Goal: Use online tool/utility: Use online tool/utility

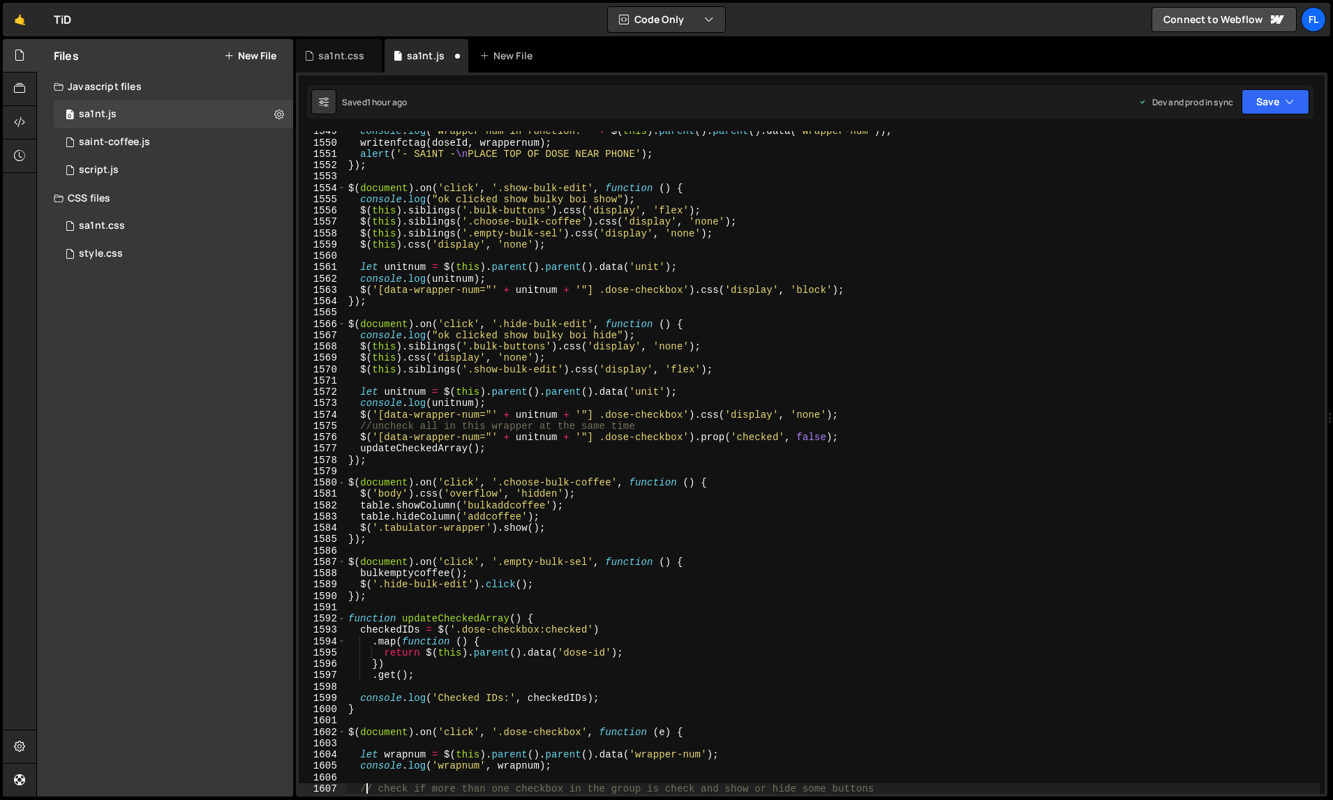
scroll to position [17975, 0]
click at [923, 458] on div "console . log ( "wrapper num in function: " + $ ( this ) . parent ( ) . parent …" at bounding box center [832, 469] width 975 height 687
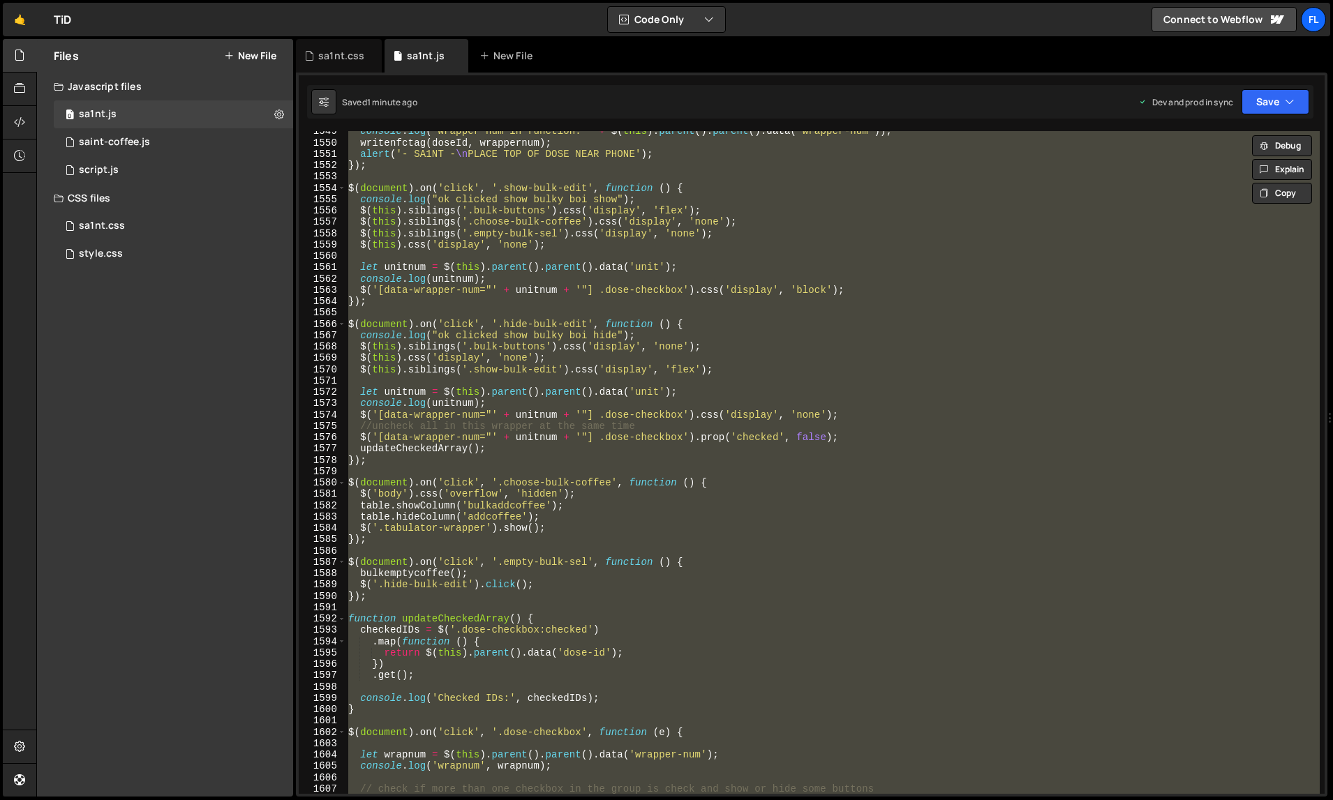
paste textarea
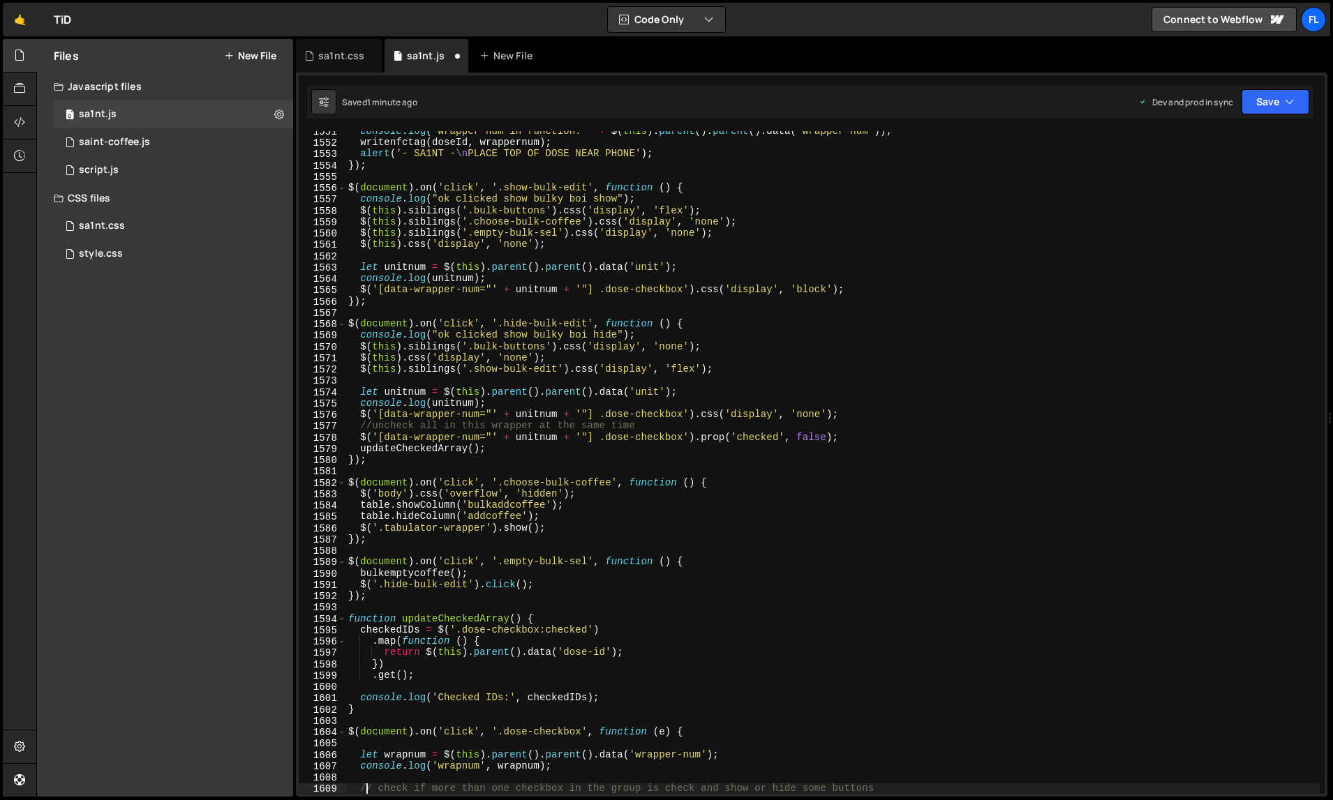
scroll to position [17998, 0]
click at [897, 464] on div "console . log ( "wrapper num in function: " + $ ( this ) . parent ( ) . parent …" at bounding box center [832, 469] width 975 height 687
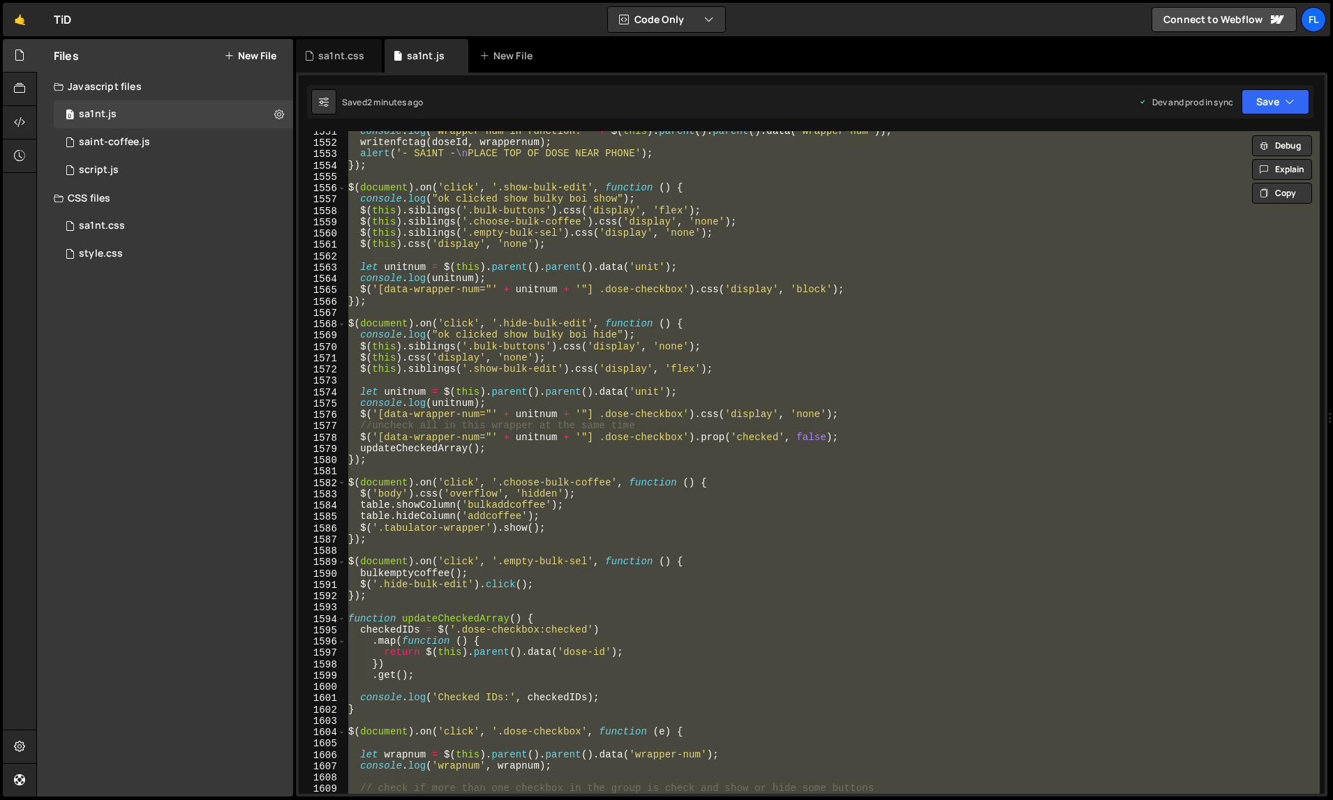
paste textarea
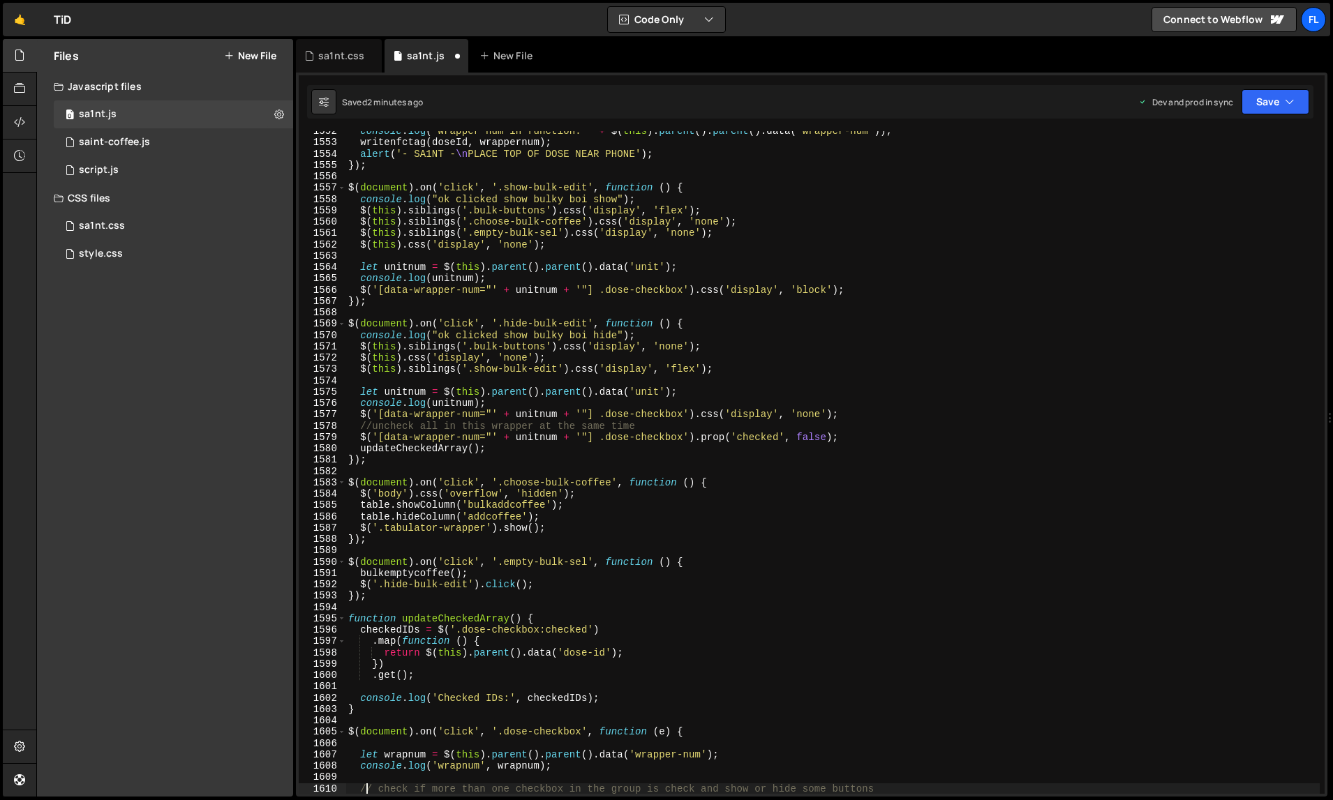
scroll to position [18010, 0]
click at [993, 367] on div "console . log ( "wrapper num in function: " + $ ( this ) . parent ( ) . parent …" at bounding box center [832, 469] width 975 height 687
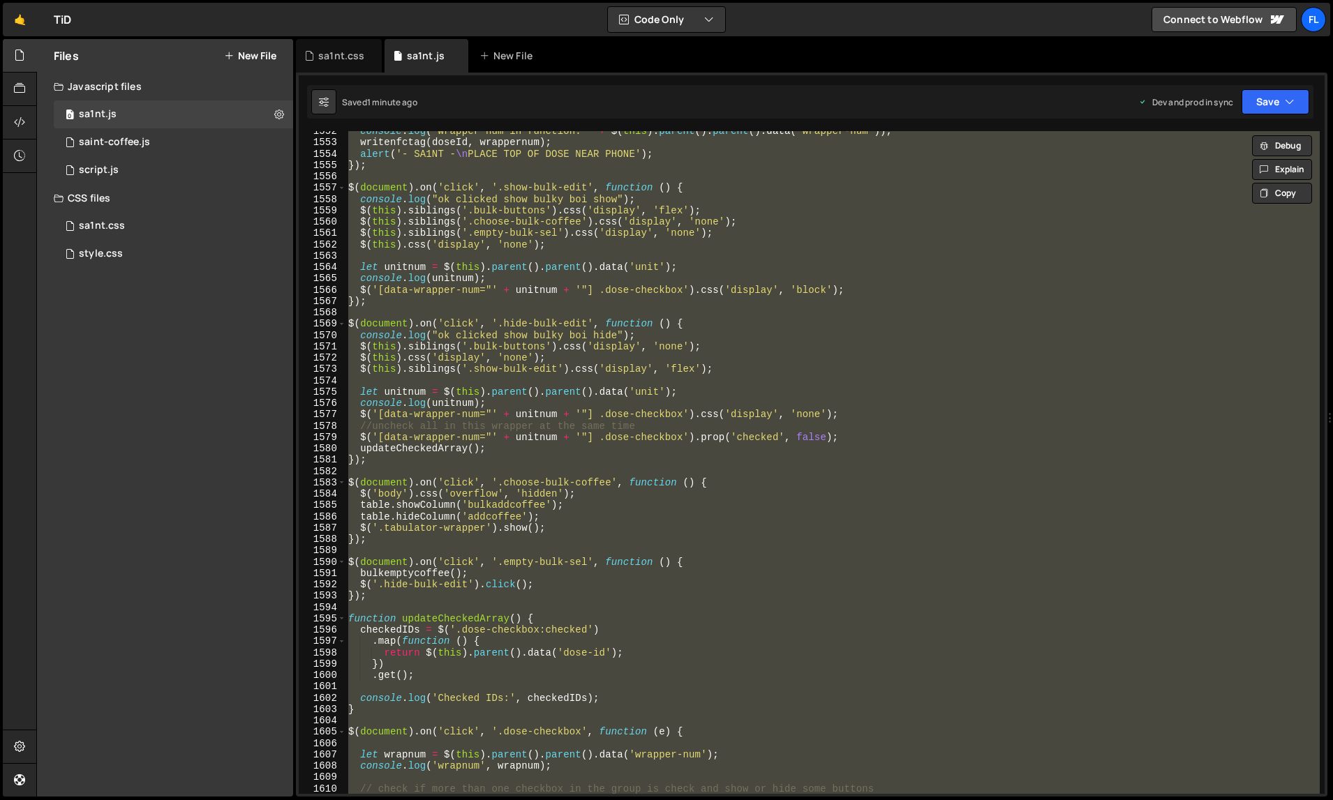
paste textarea
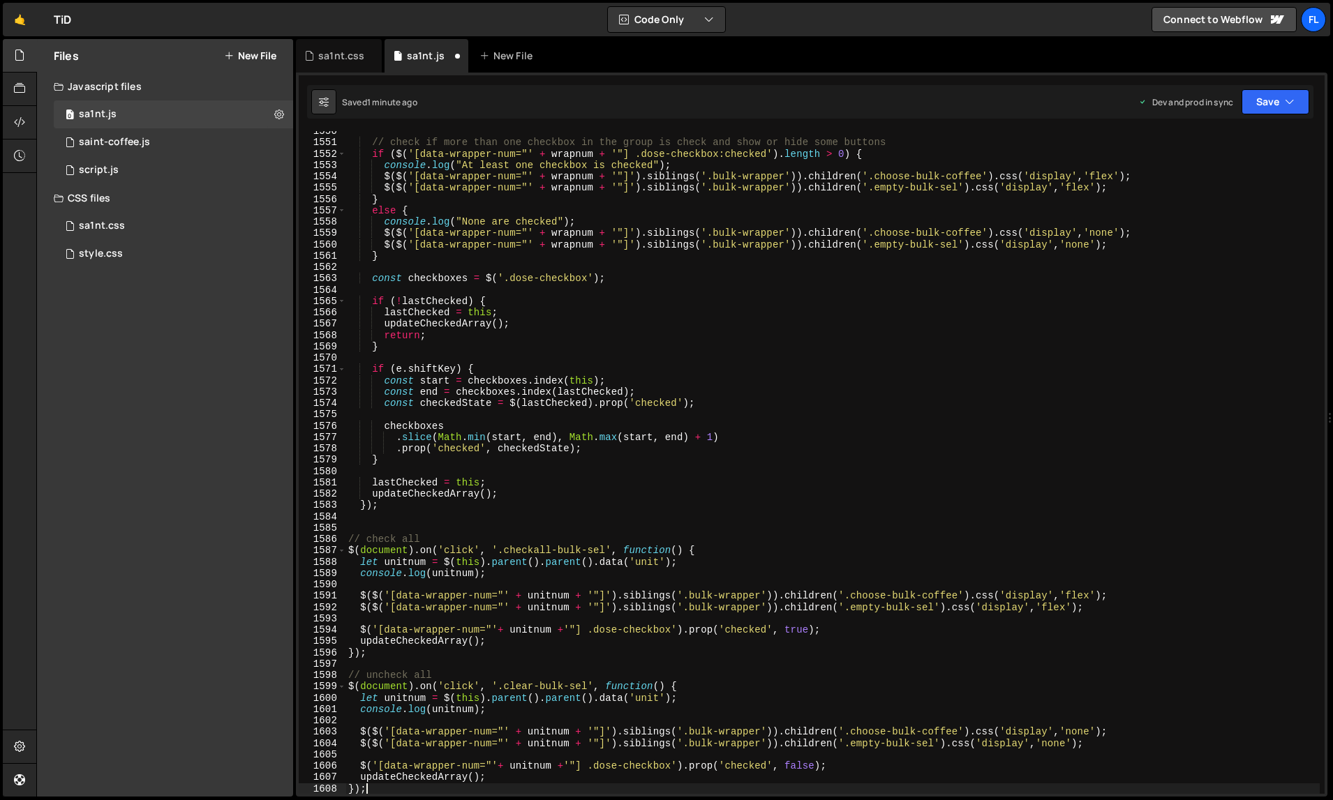
scroll to position [17987, 0]
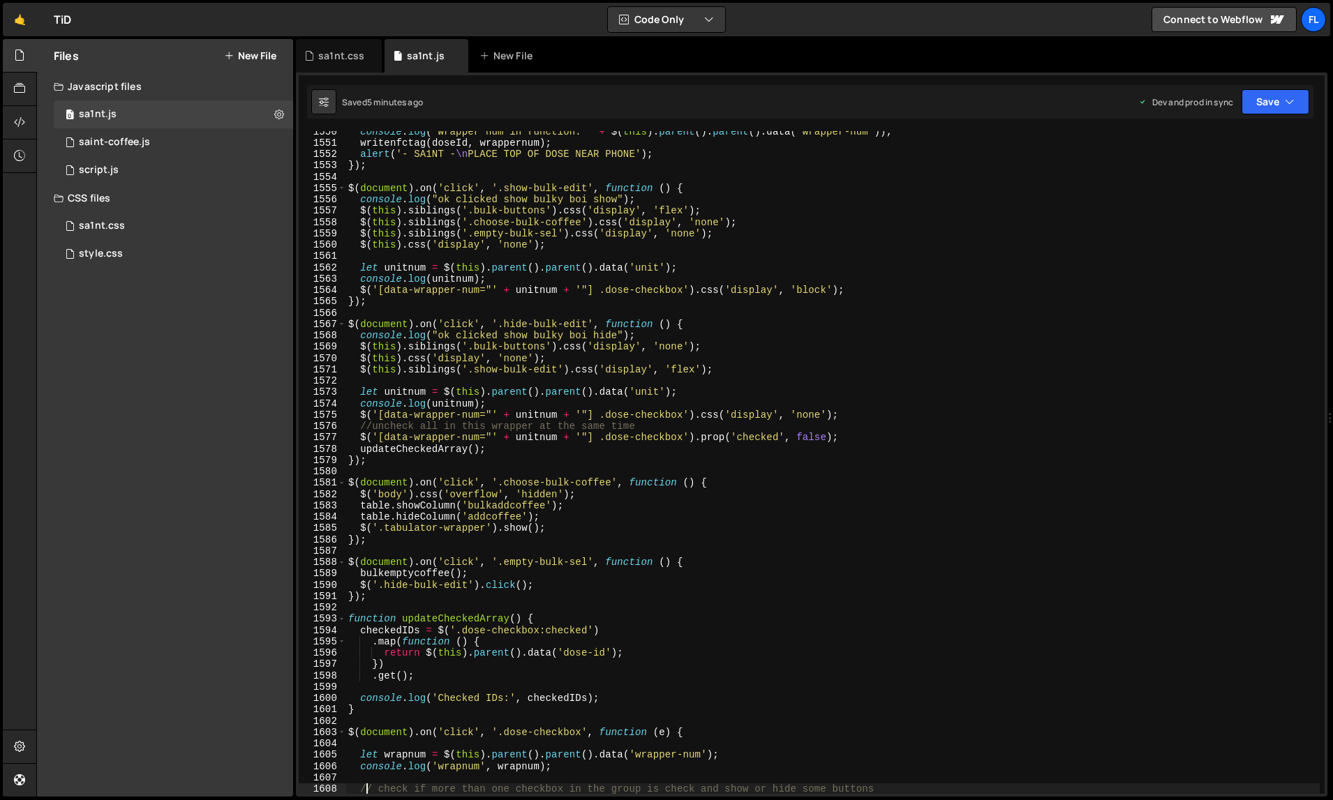
click at [884, 437] on div "console . log ( "wrapper num in function: " + $ ( this ) . parent ( ) . parent …" at bounding box center [832, 469] width 975 height 687
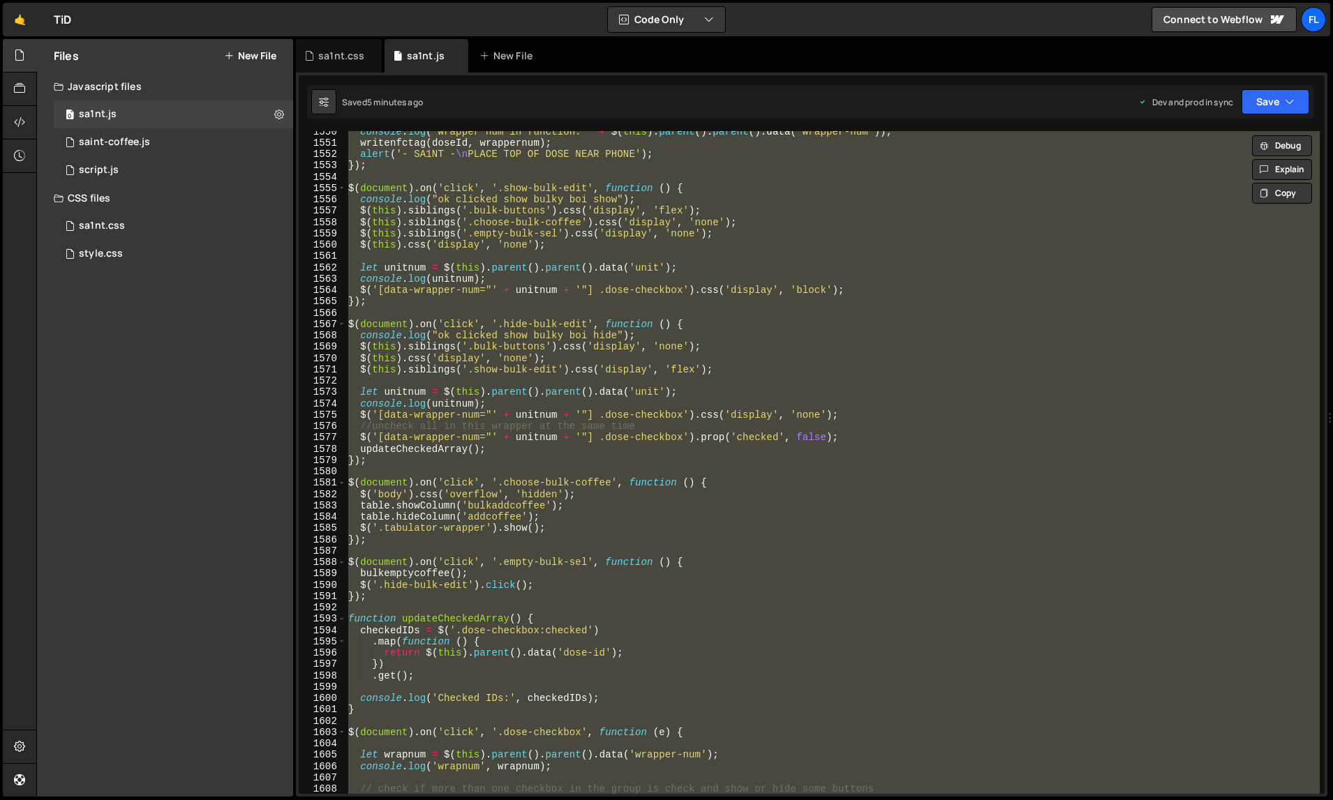
paste textarea
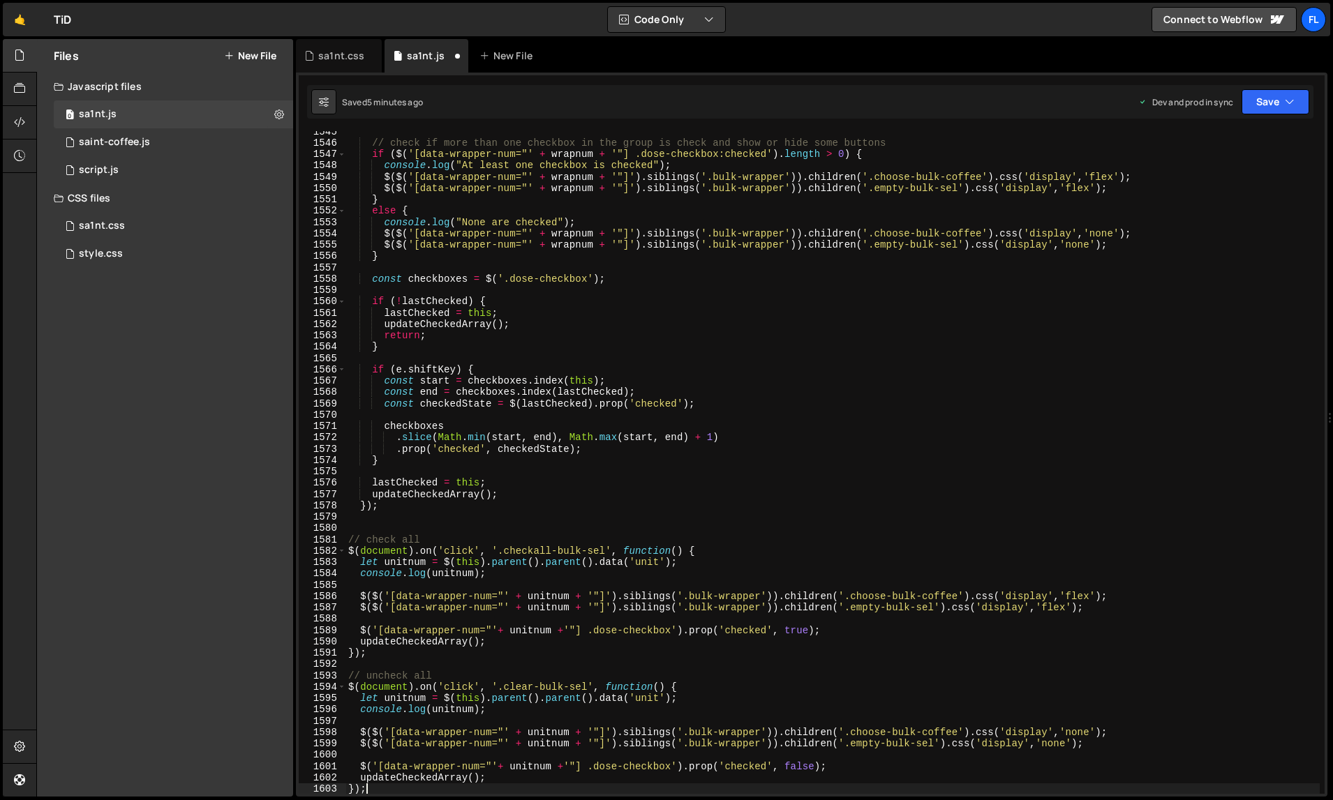
scroll to position [18010, 0]
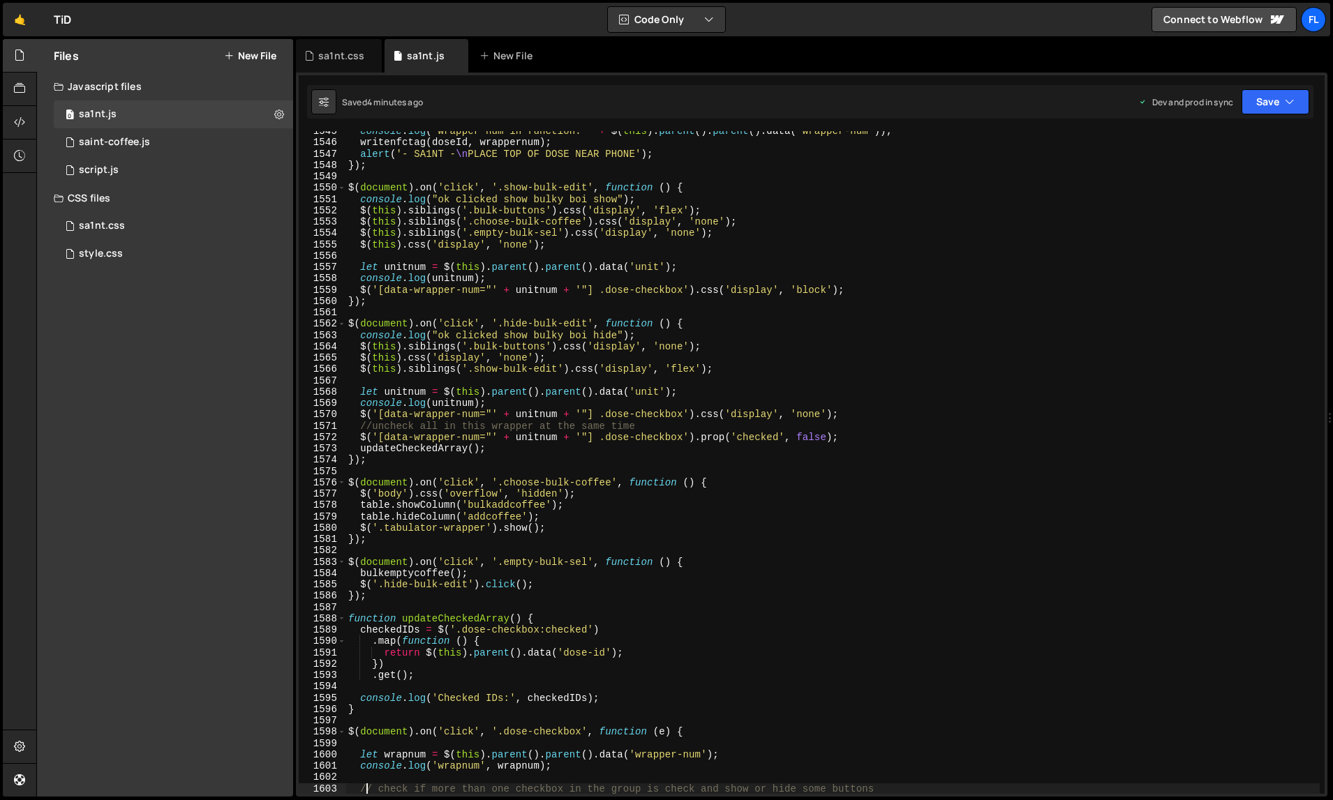
click at [906, 411] on div "console . log ( "wrapper num in function: " + $ ( this ) . parent ( ) . parent …" at bounding box center [832, 469] width 975 height 687
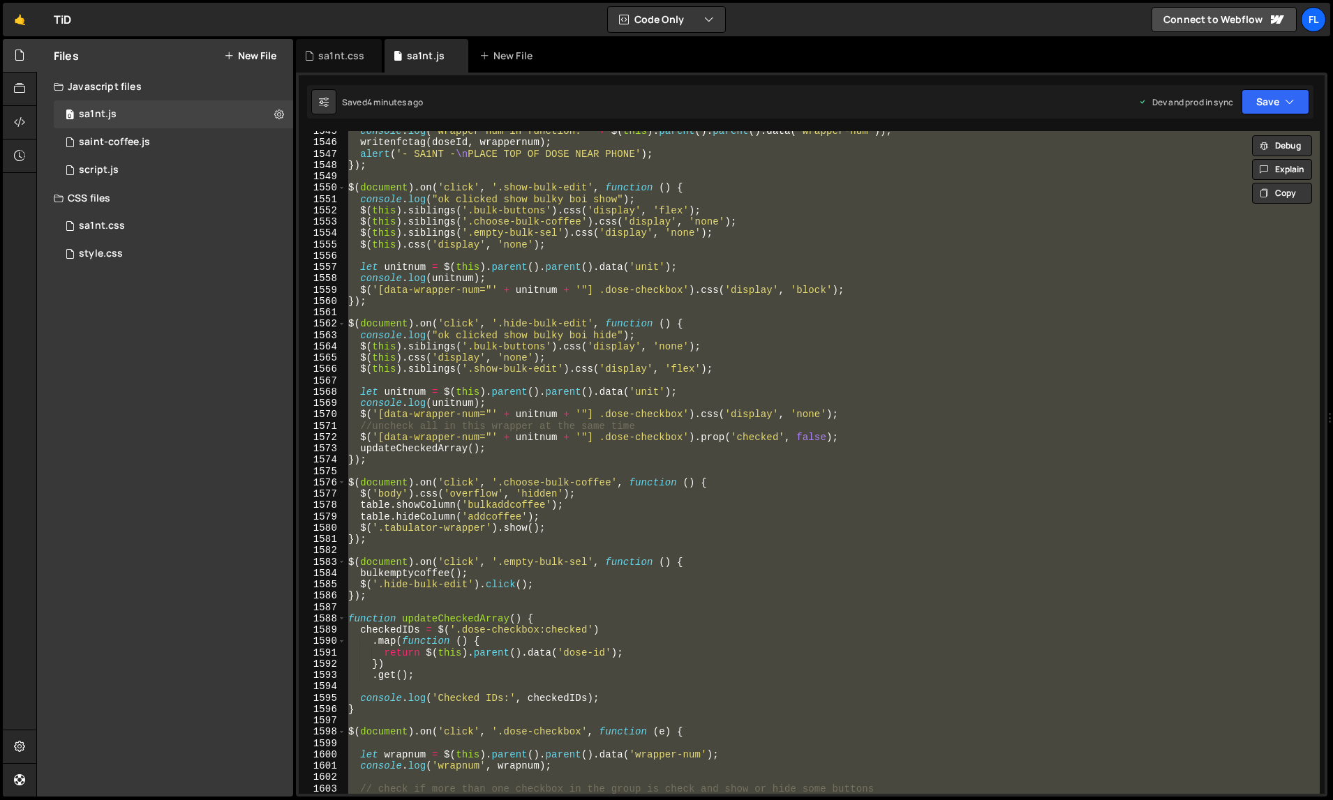
paste textarea
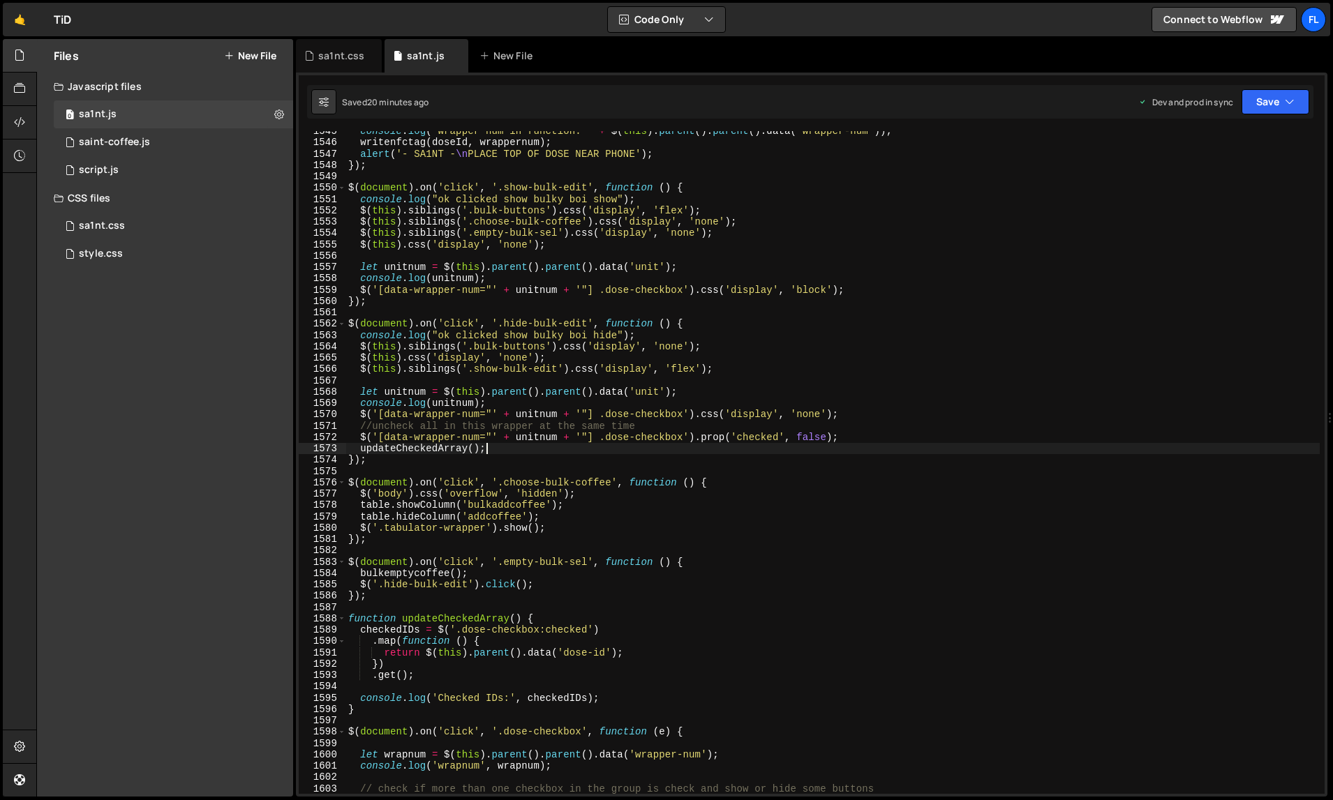
click at [908, 445] on div "console . log ( "wrapper num in function: " + $ ( this ) . parent ( ) . parent …" at bounding box center [832, 469] width 975 height 687
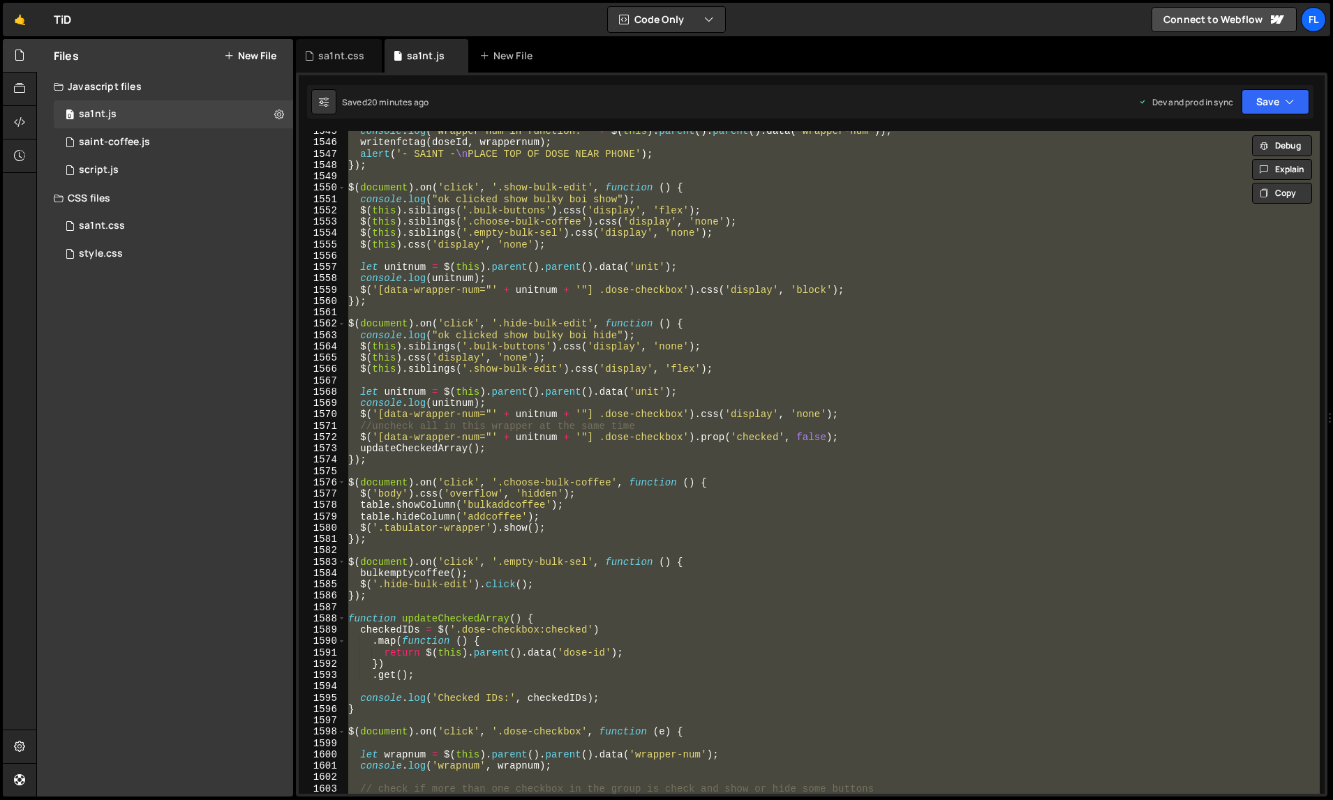
paste textarea
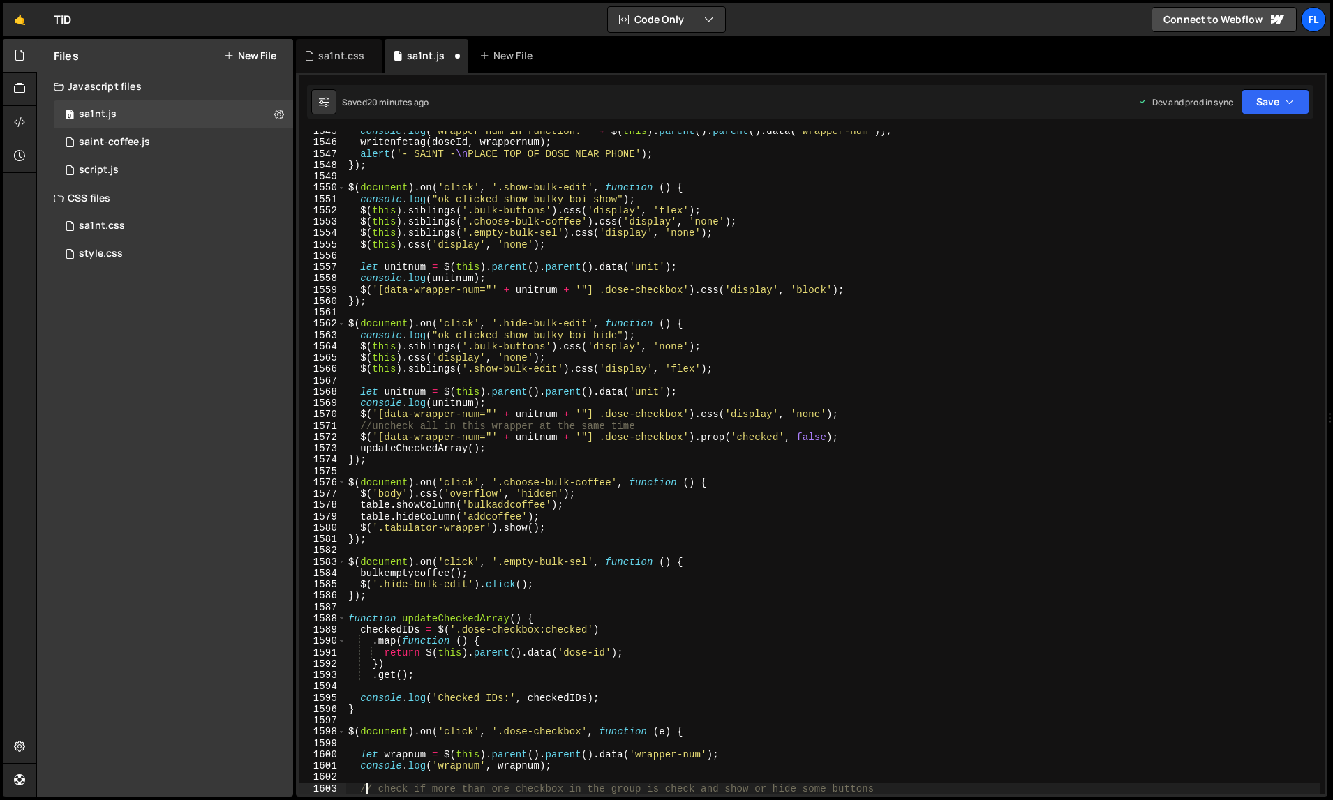
type textarea "// check if more than one checkbox in the group is check and show or hide some …"
click at [971, 385] on div "console . log ( "wrapper num in function: " + $ ( this ) . parent ( ) . parent …" at bounding box center [832, 469] width 975 height 687
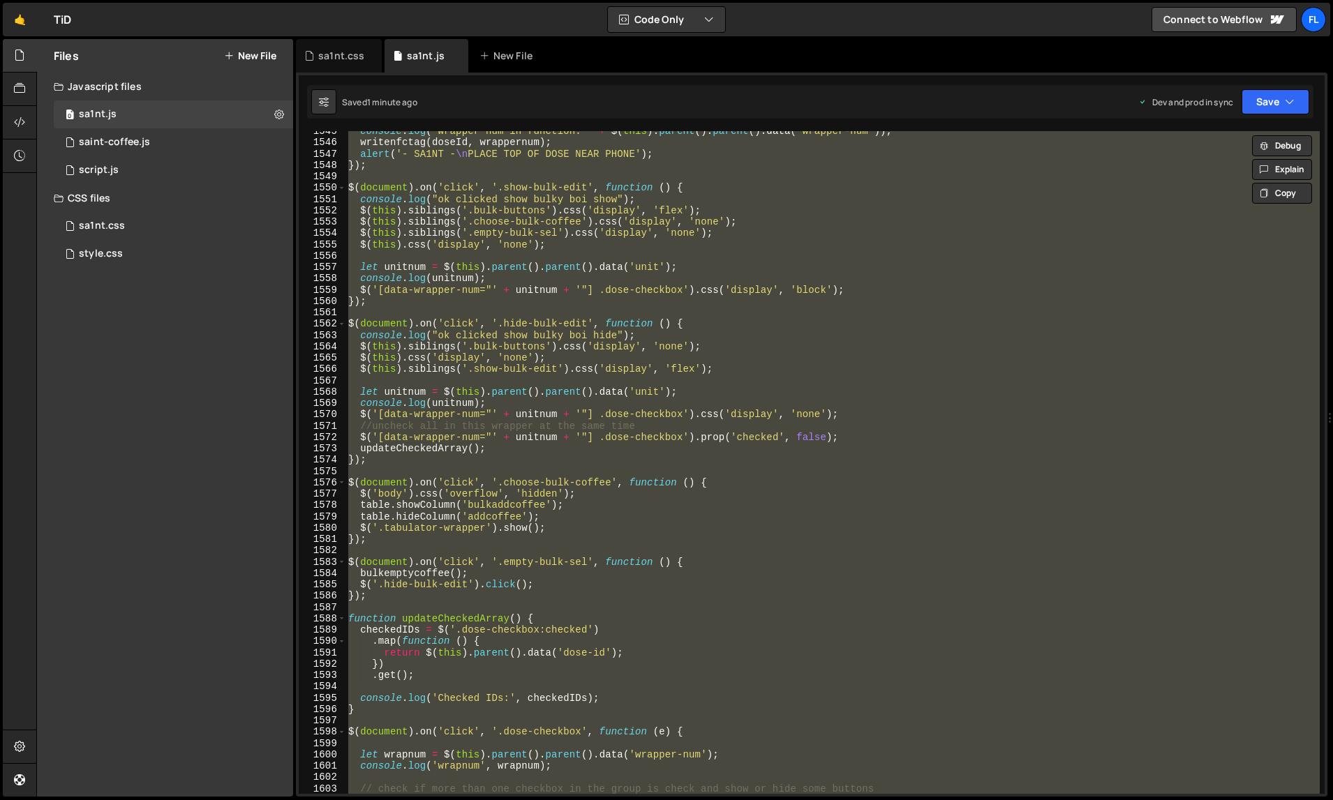
paste textarea
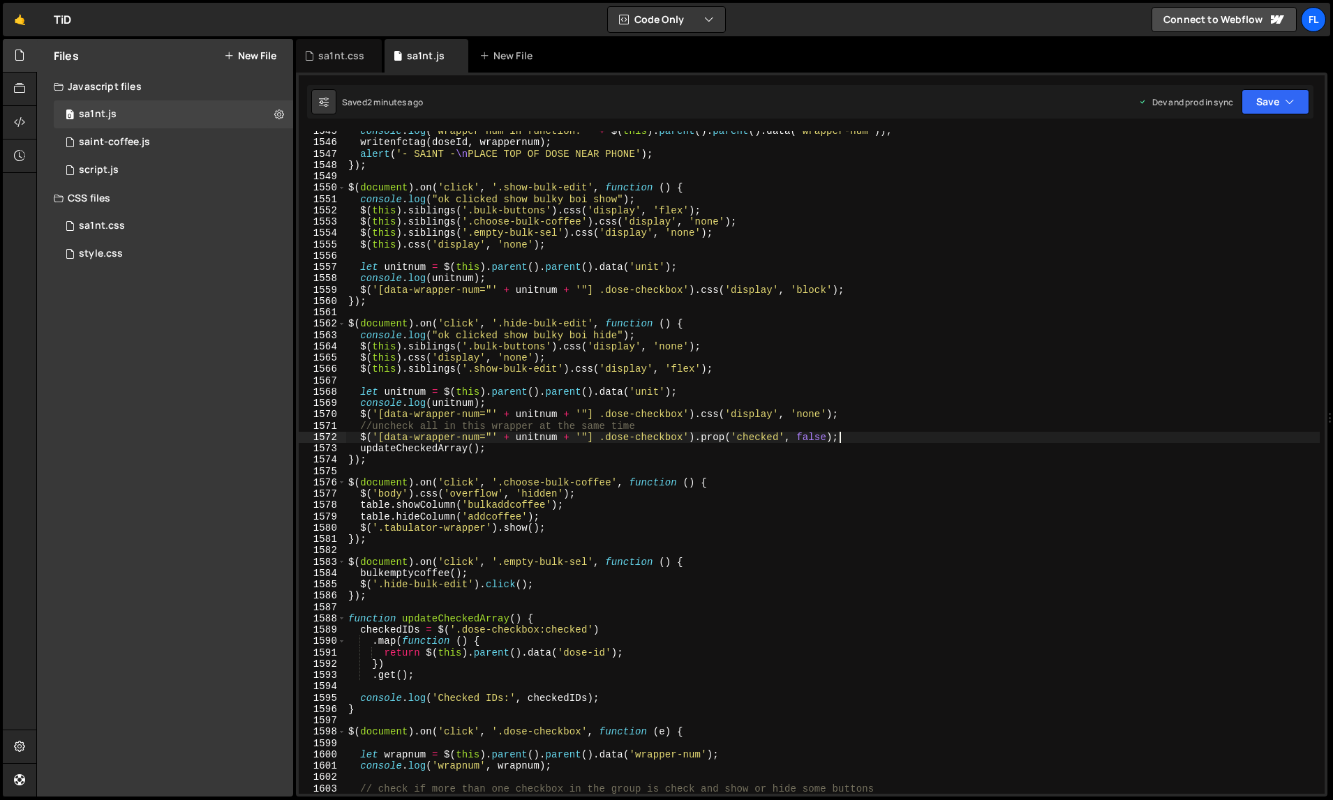
click at [889, 437] on div "console . log ( "wrapper num in function: " + $ ( this ) . parent ( ) . parent …" at bounding box center [832, 469] width 975 height 687
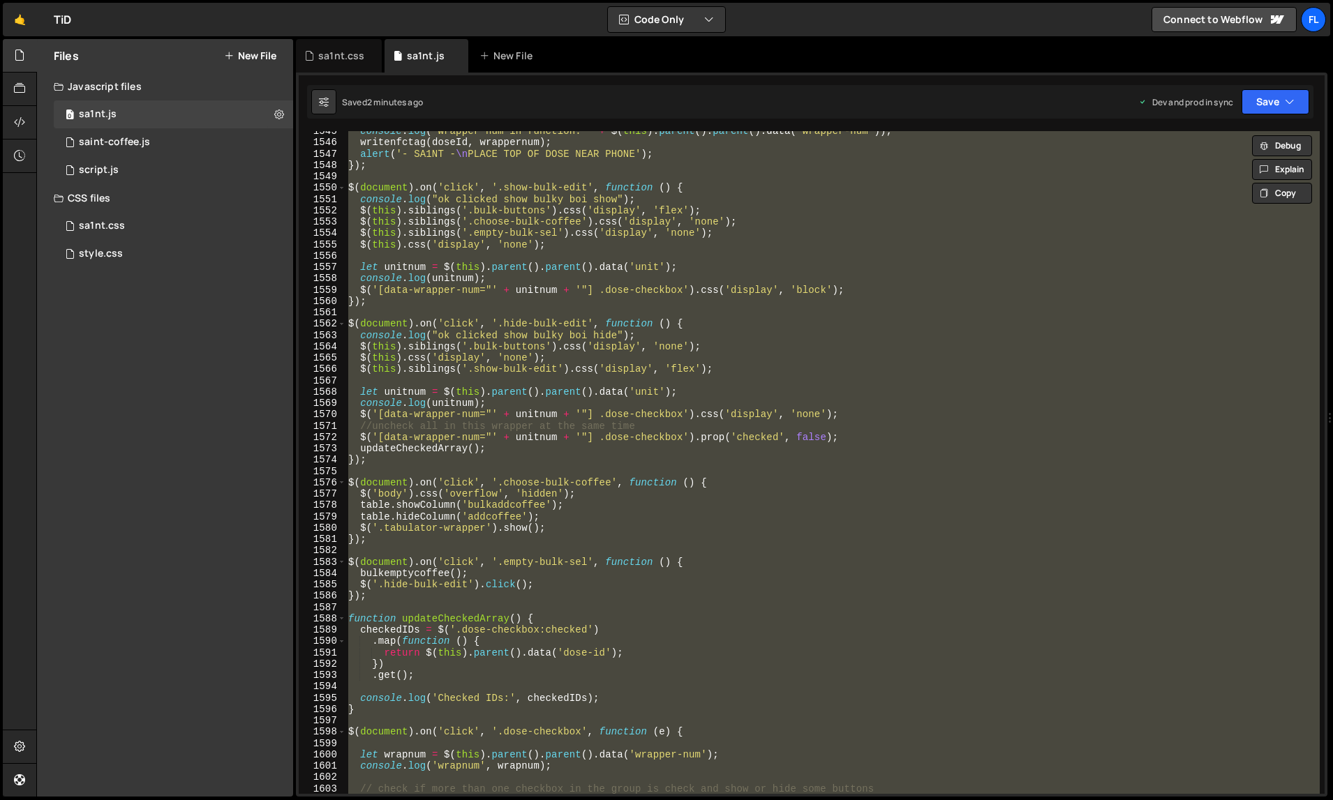
paste textarea
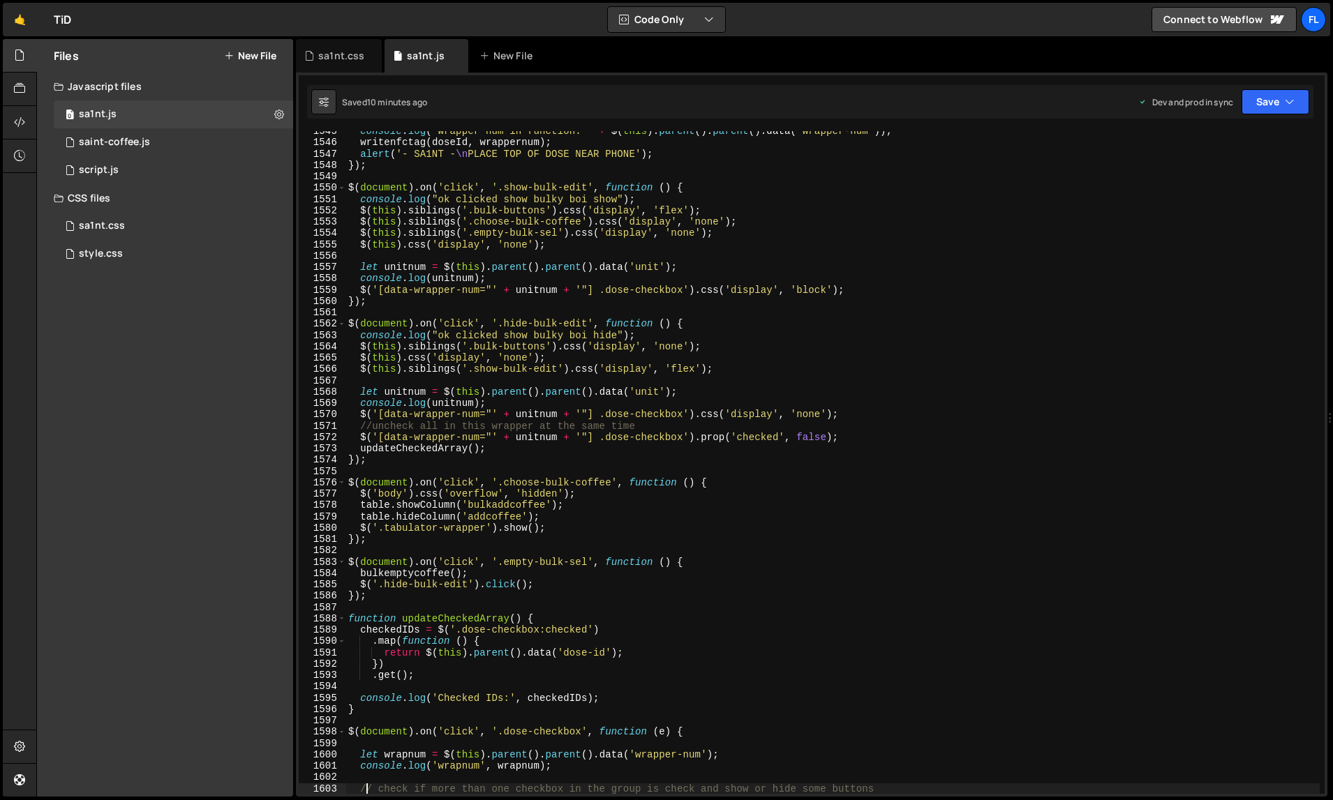
click at [920, 461] on div "console . log ( "wrapper num in function: " + $ ( this ) . parent ( ) . parent …" at bounding box center [832, 469] width 975 height 687
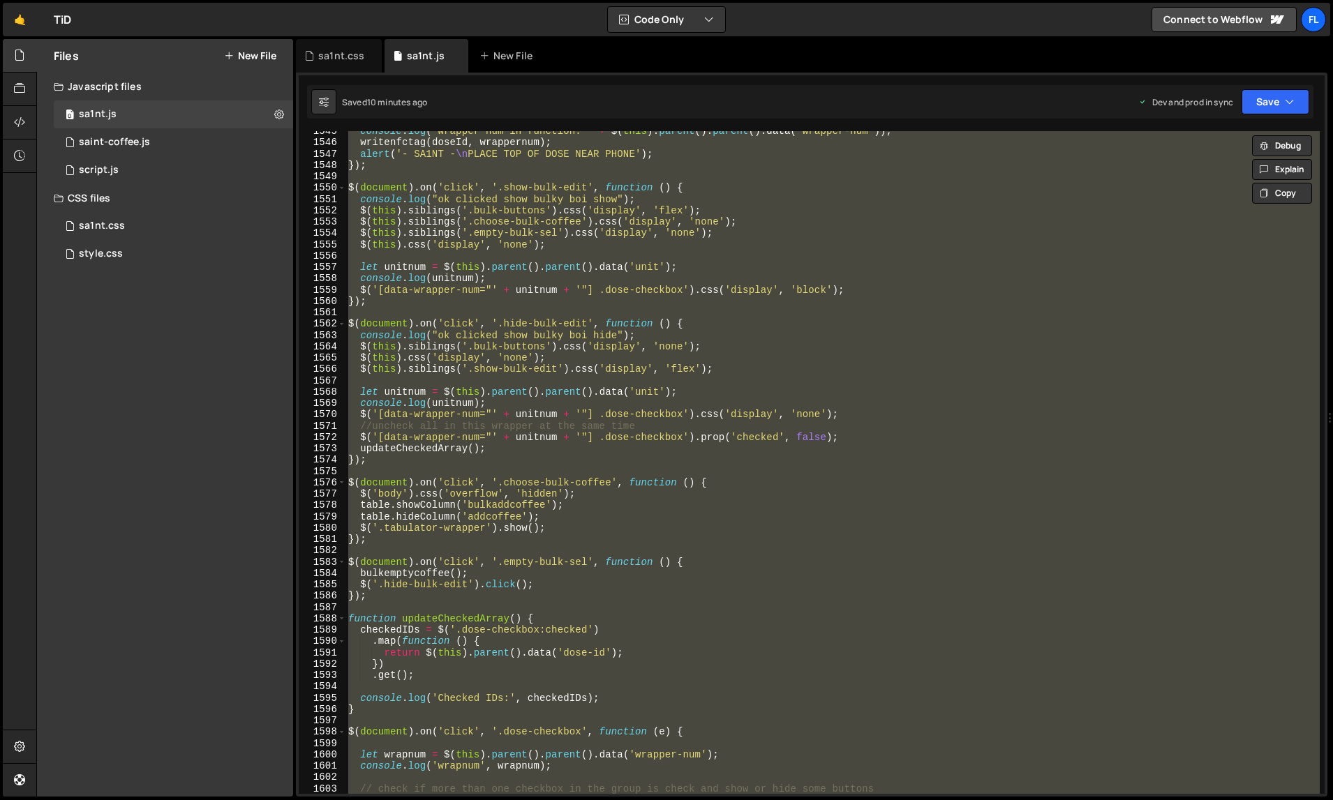
paste textarea
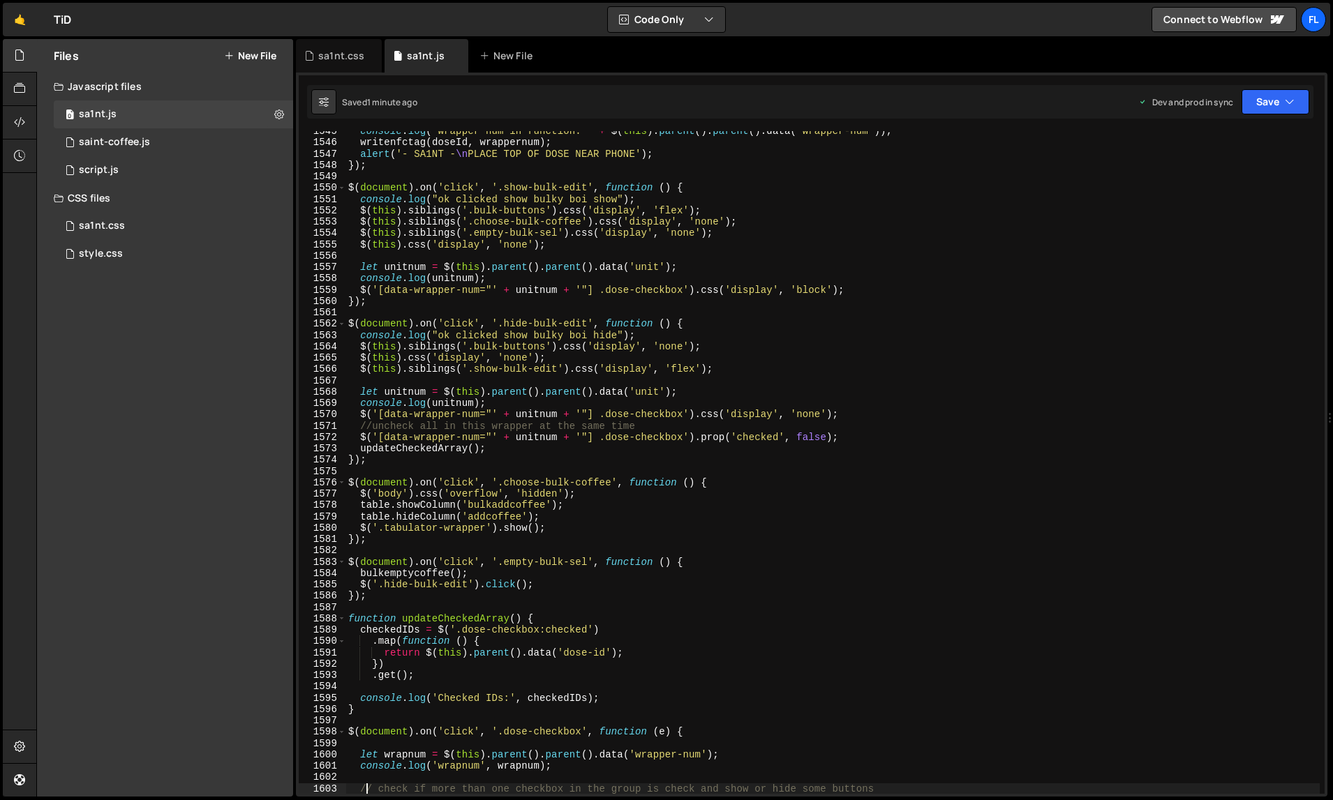
click at [899, 361] on div "console . log ( "wrapper num in function: " + $ ( this ) . parent ( ) . parent …" at bounding box center [832, 469] width 975 height 687
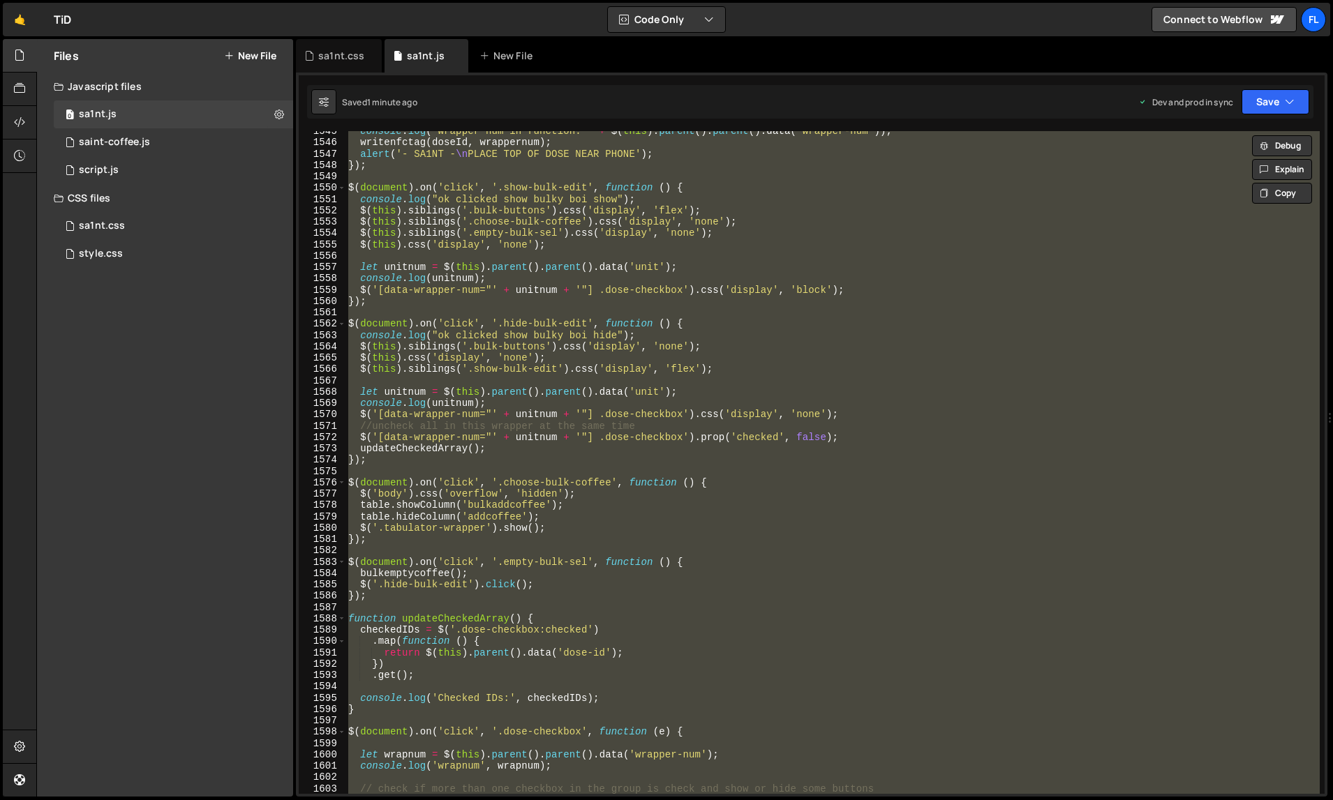
paste textarea
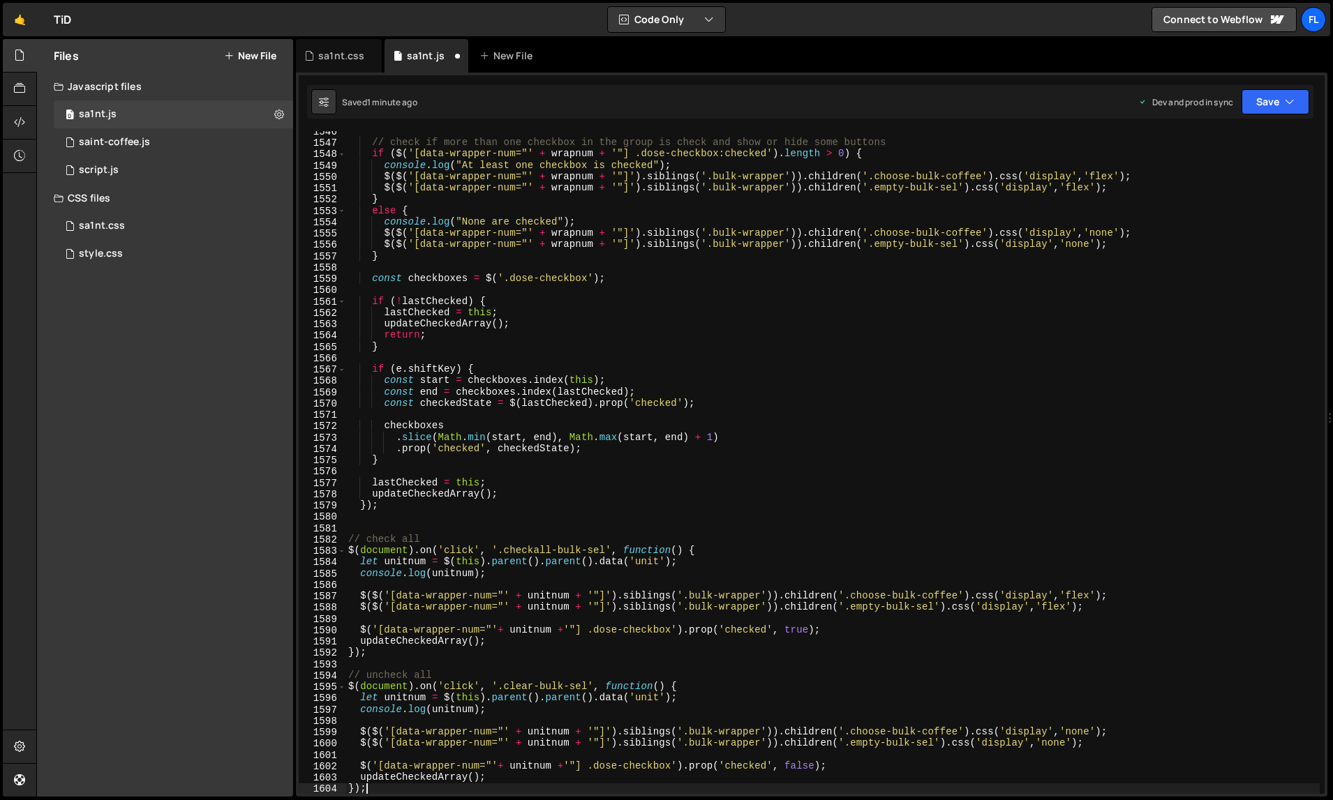
scroll to position [18021, 0]
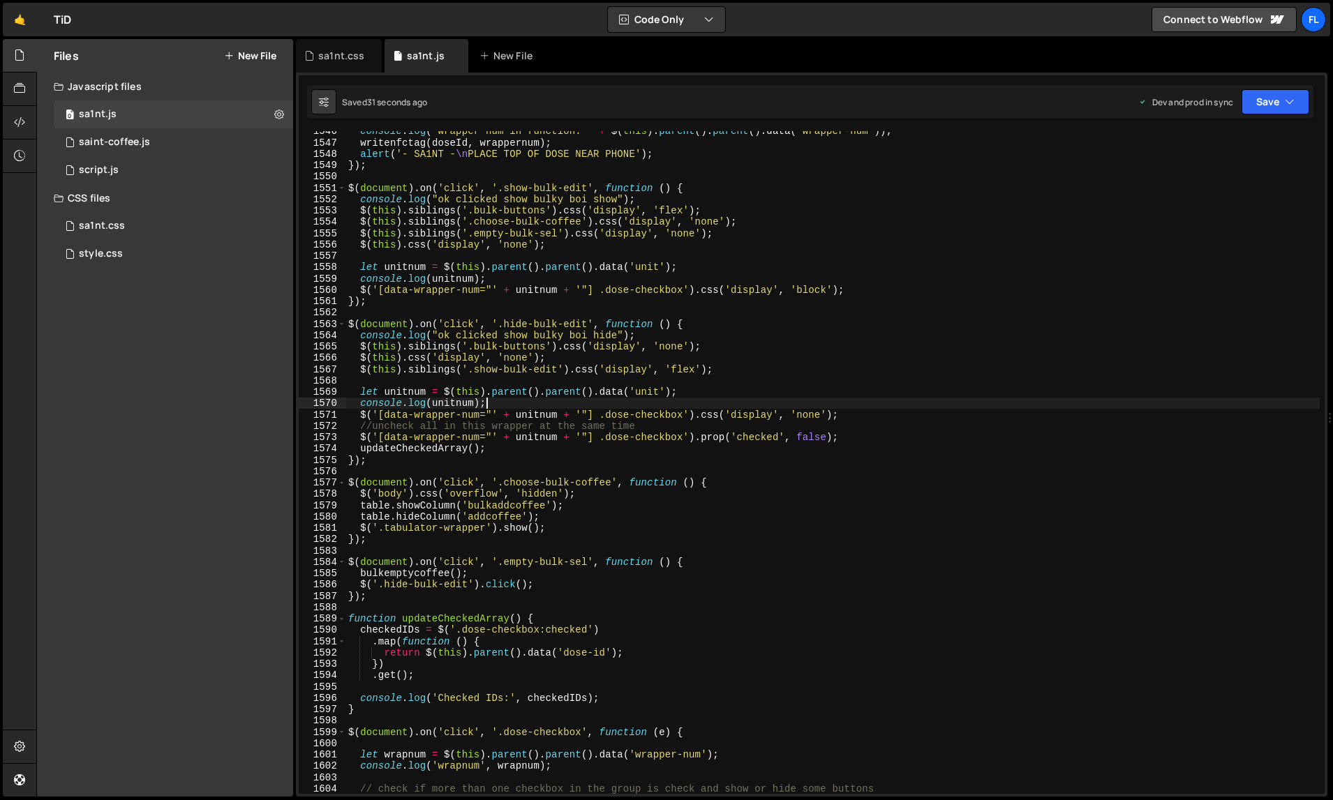
click at [961, 400] on div "console . log ( "wrapper num in function: " + $ ( this ) . parent ( ) . parent …" at bounding box center [832, 469] width 975 height 687
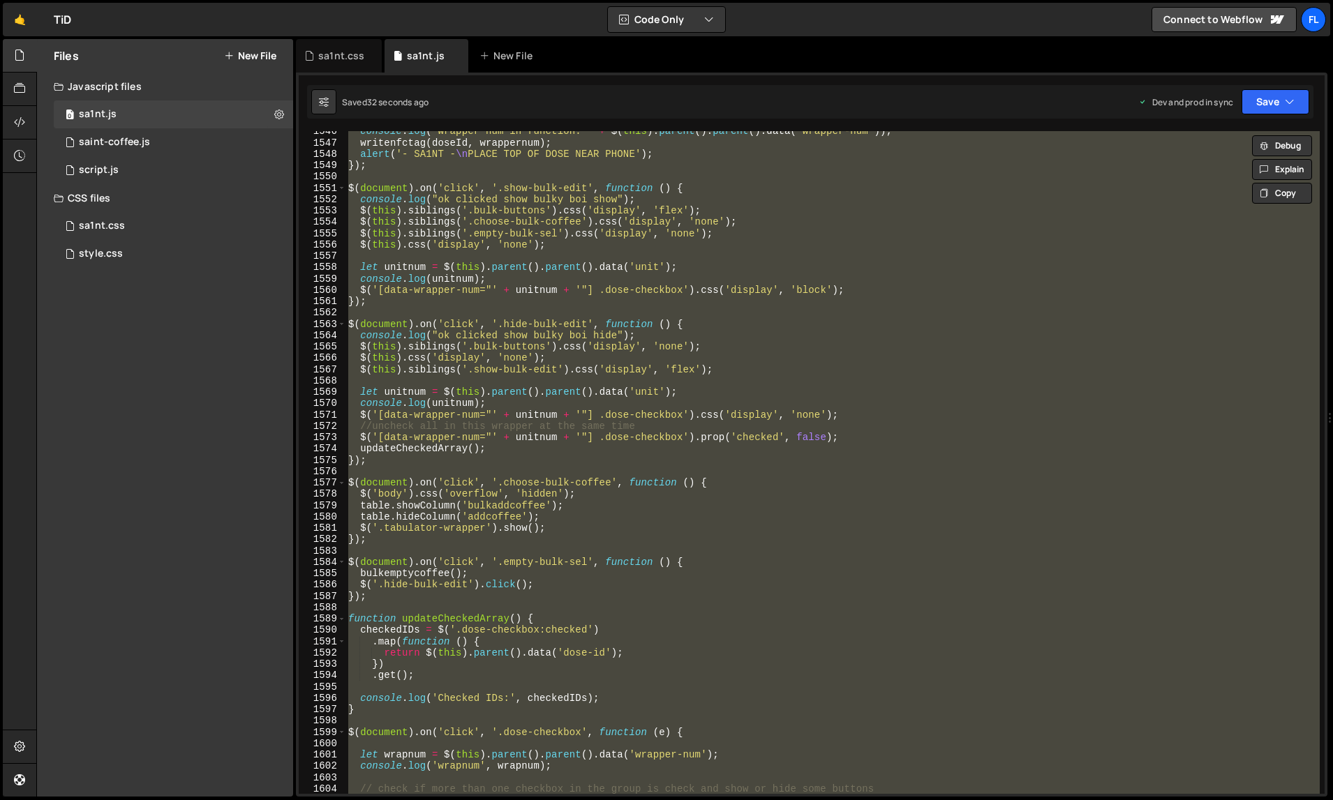
paste textarea
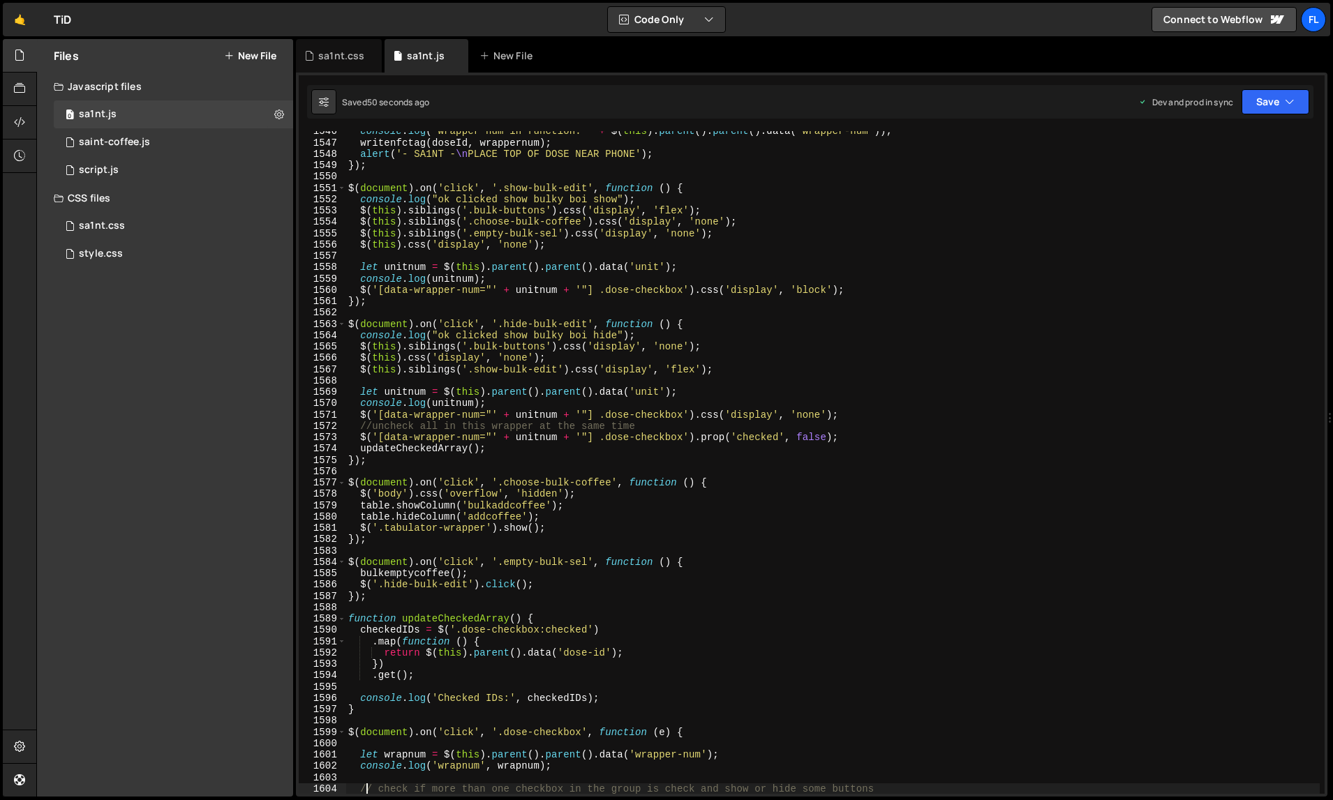
click at [908, 402] on div "console . log ( "wrapper num in function: " + $ ( this ) . parent ( ) . parent …" at bounding box center [832, 469] width 975 height 687
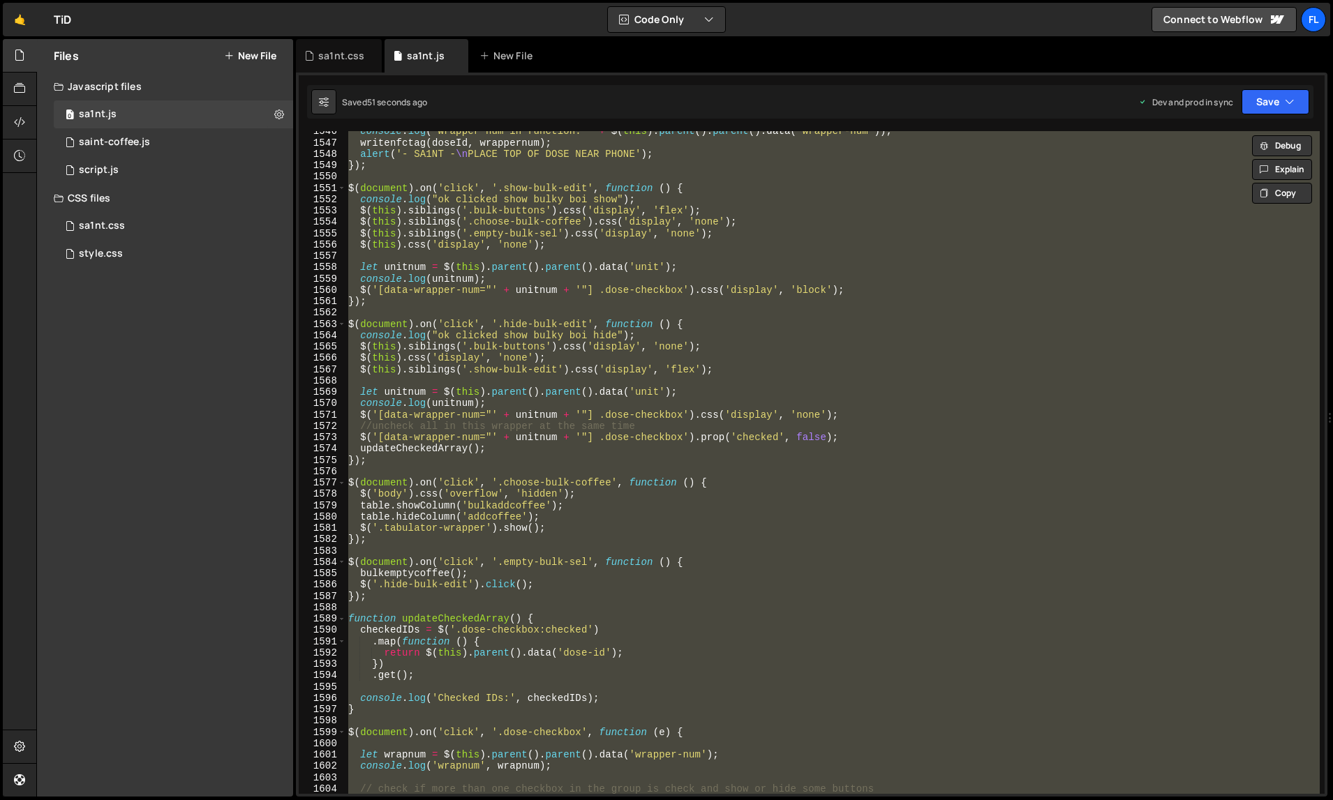
paste textarea
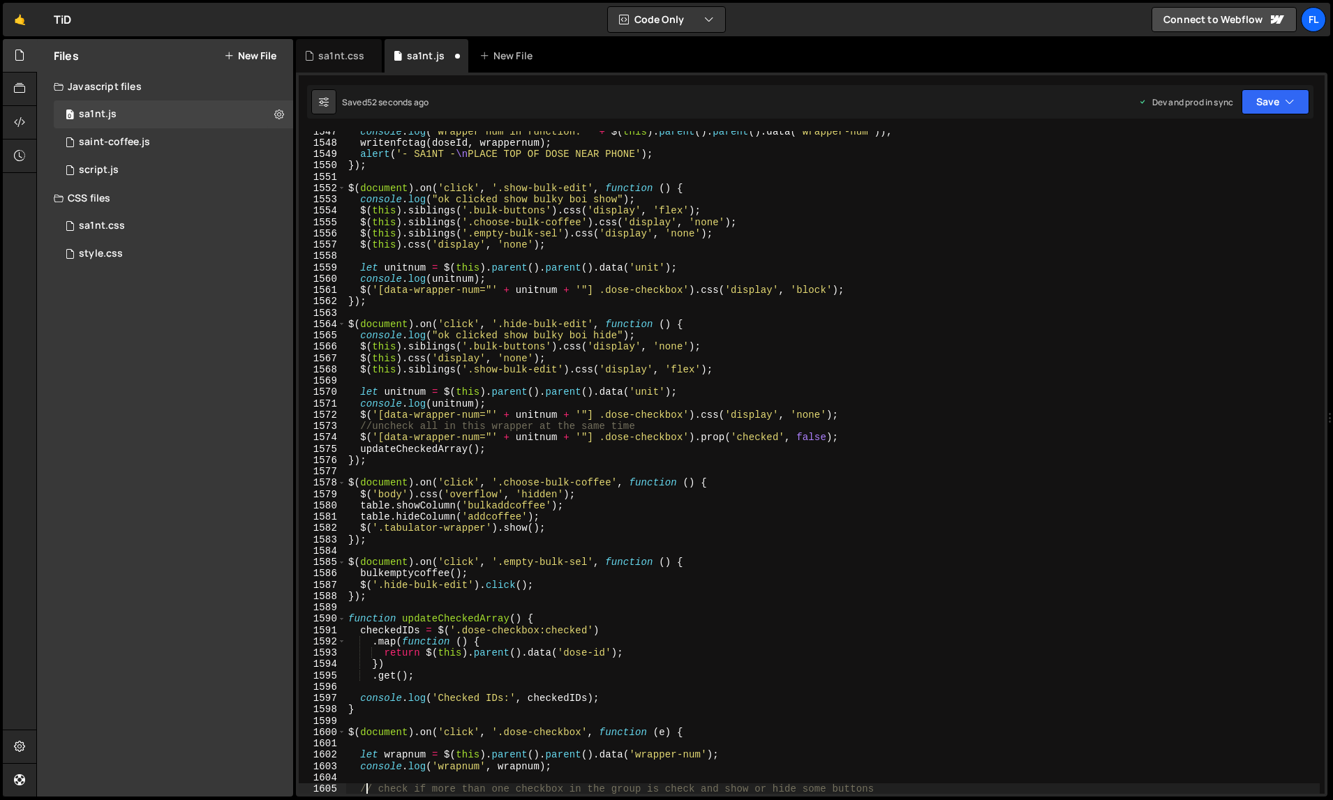
scroll to position [18033, 0]
click at [888, 417] on div "console . log ( "wrapper num in function: " + $ ( this ) . parent ( ) . parent …" at bounding box center [832, 469] width 975 height 687
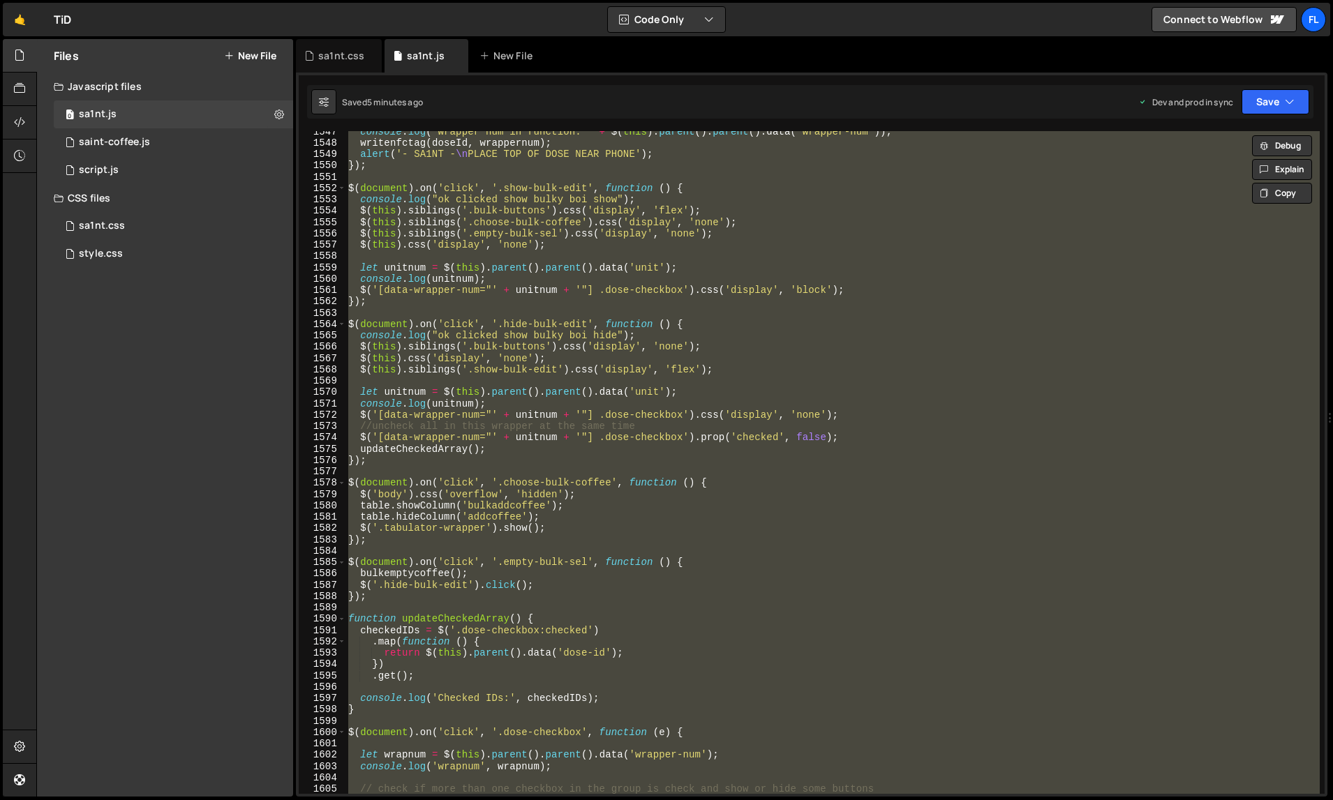
paste textarea
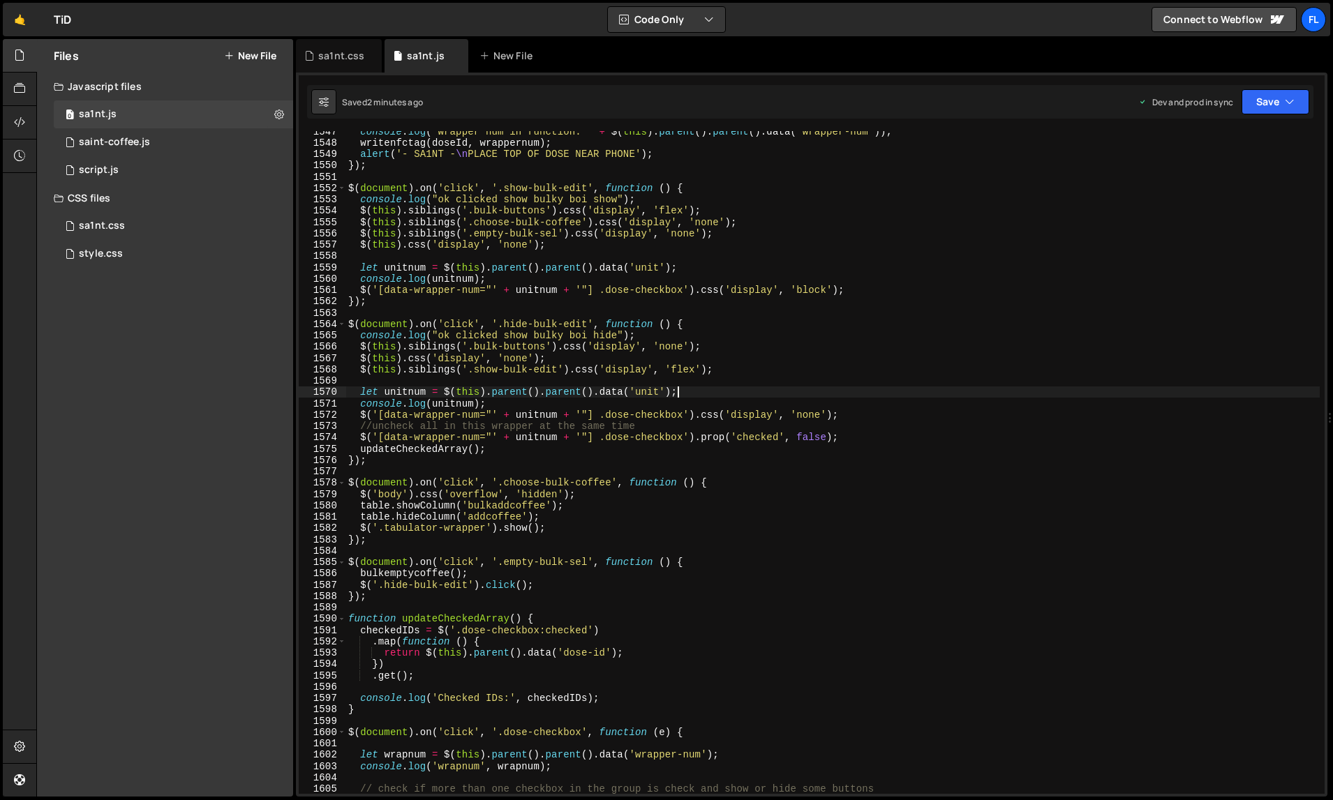
click at [920, 397] on div "console . log ( "wrapper num in function: " + $ ( this ) . parent ( ) . parent …" at bounding box center [832, 469] width 975 height 687
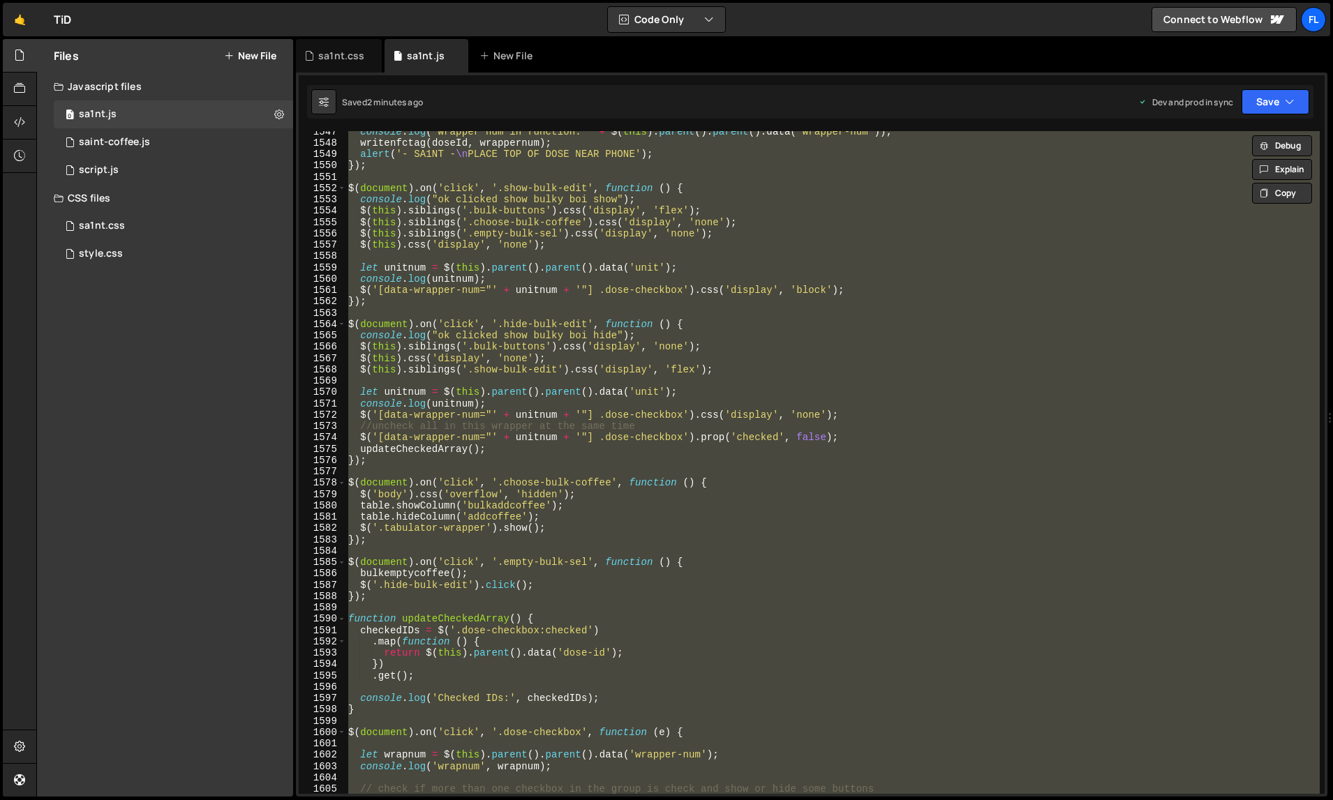
paste textarea
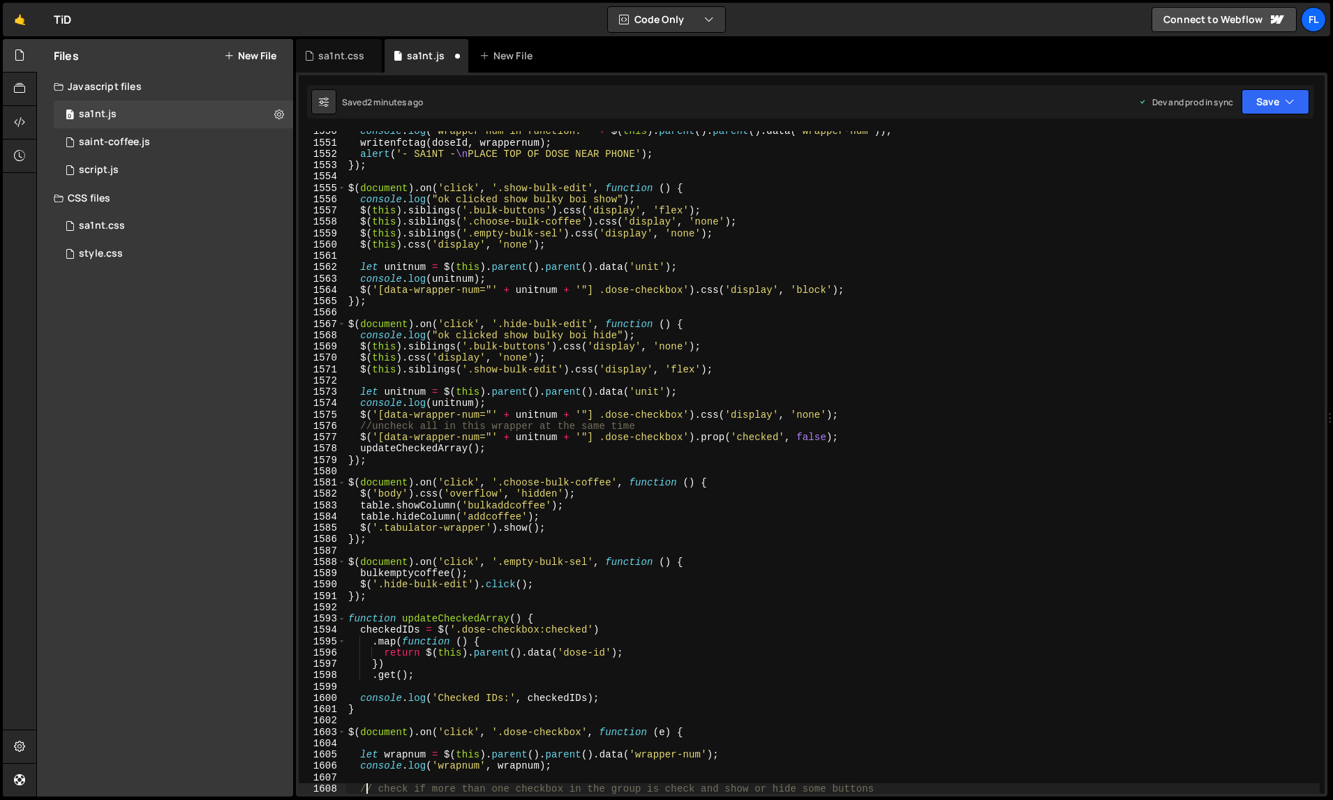
scroll to position [18066, 0]
click at [957, 433] on div "console . log ( "wrapper num in function: " + $ ( this ) . parent ( ) . parent …" at bounding box center [832, 469] width 975 height 687
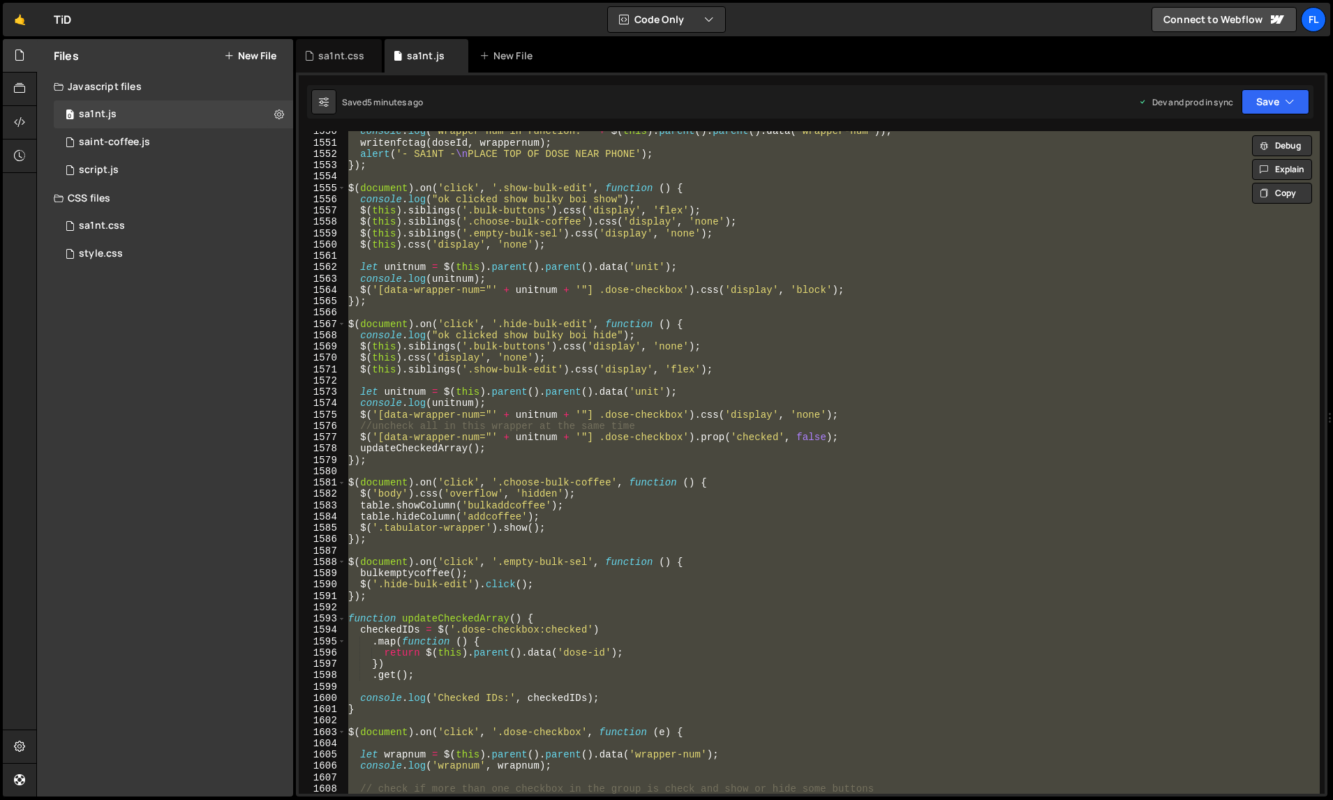
paste textarea
type textarea "});"
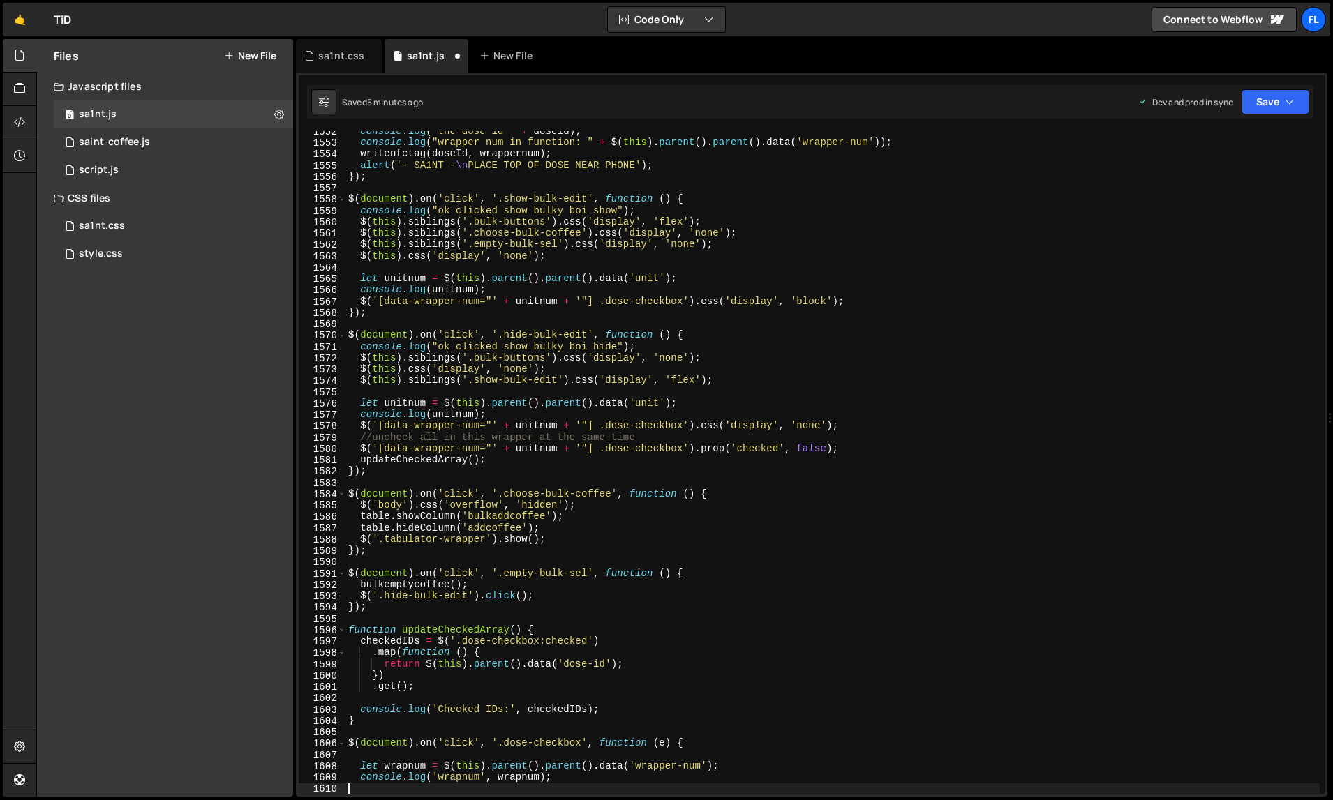
scroll to position [18089, 0]
click at [931, 419] on div "console . log ( "the dose id " + doseId ) ; console . log ( "wrapper num in fun…" at bounding box center [832, 469] width 975 height 687
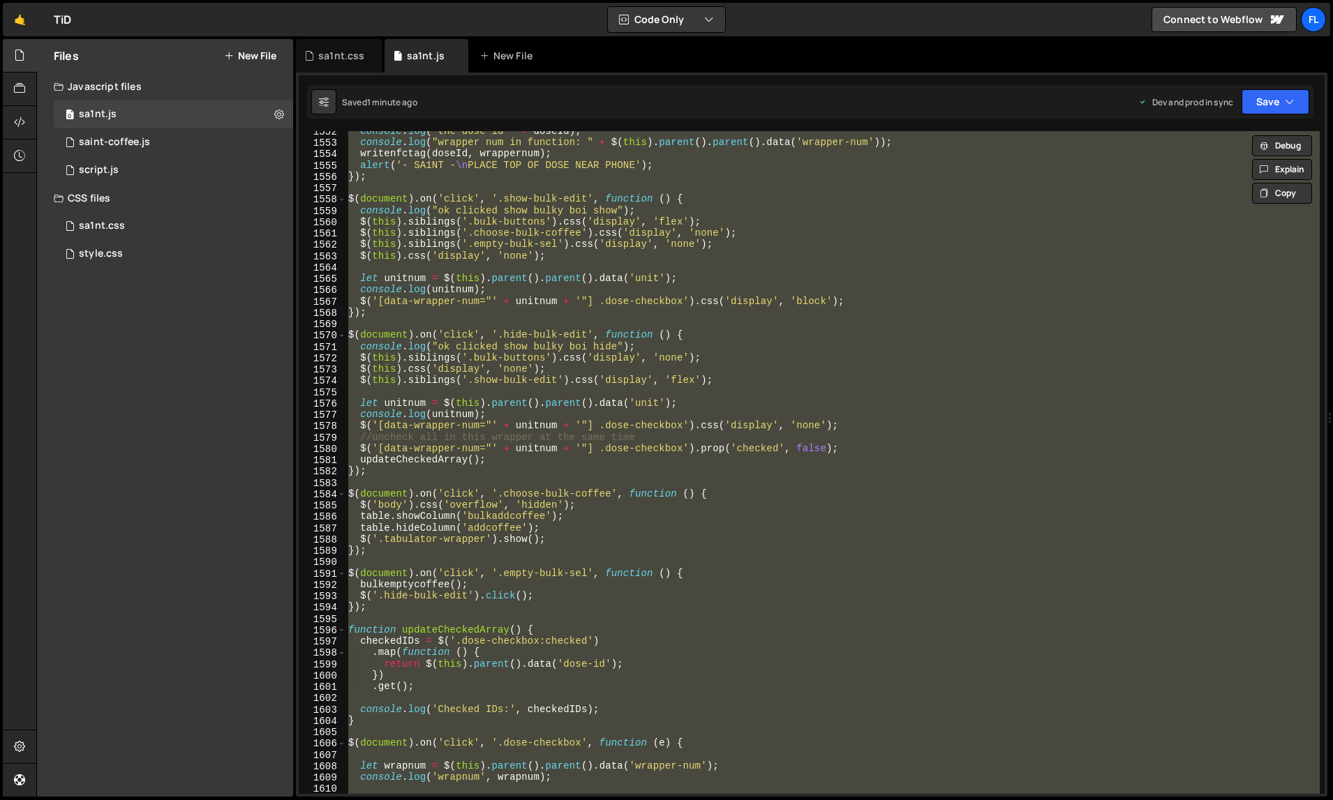
paste textarea
type textarea "});"
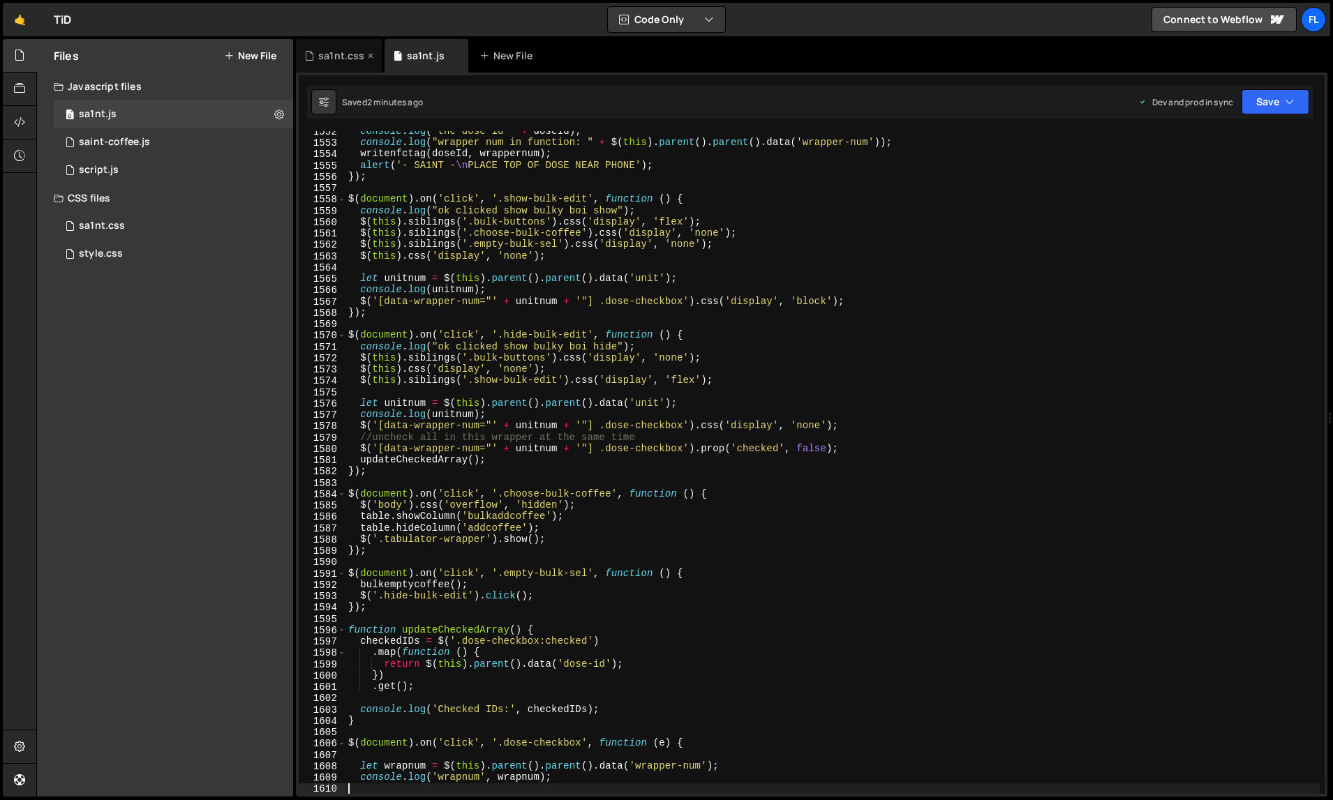
click at [341, 52] on div "sa1nt.css" at bounding box center [341, 56] width 46 height 14
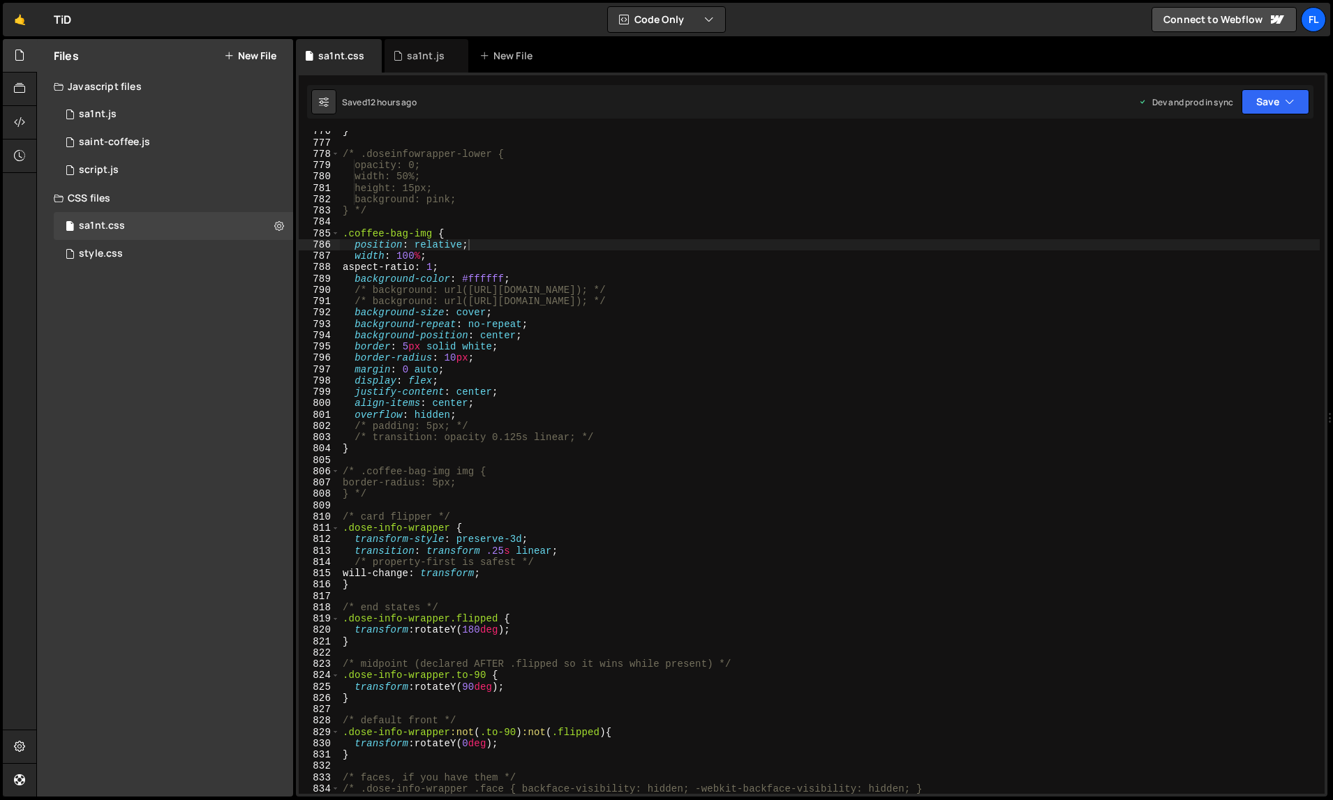
click at [648, 392] on div "} /* .doseinfowrapper-lower { opacity: 0; width: 50%; height: 15px; background:…" at bounding box center [830, 469] width 980 height 687
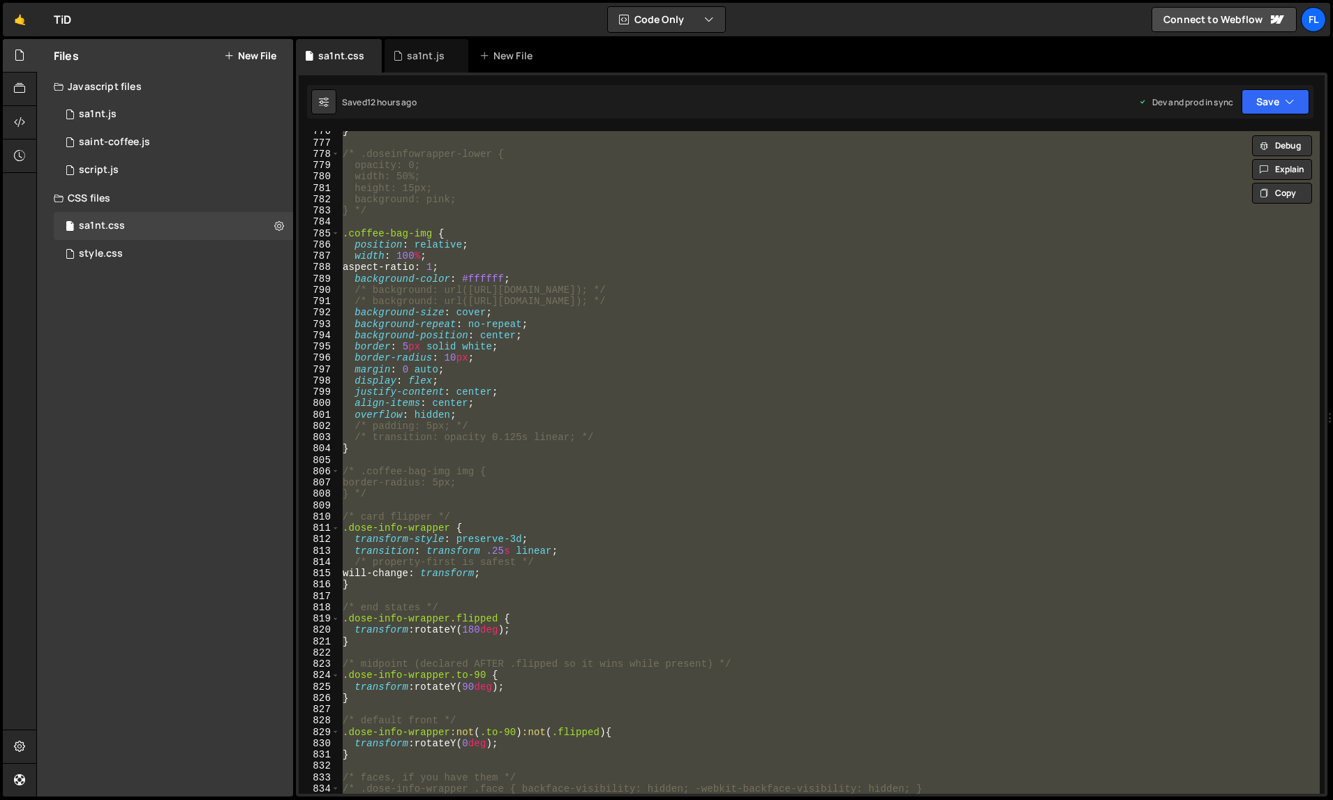
paste textarea
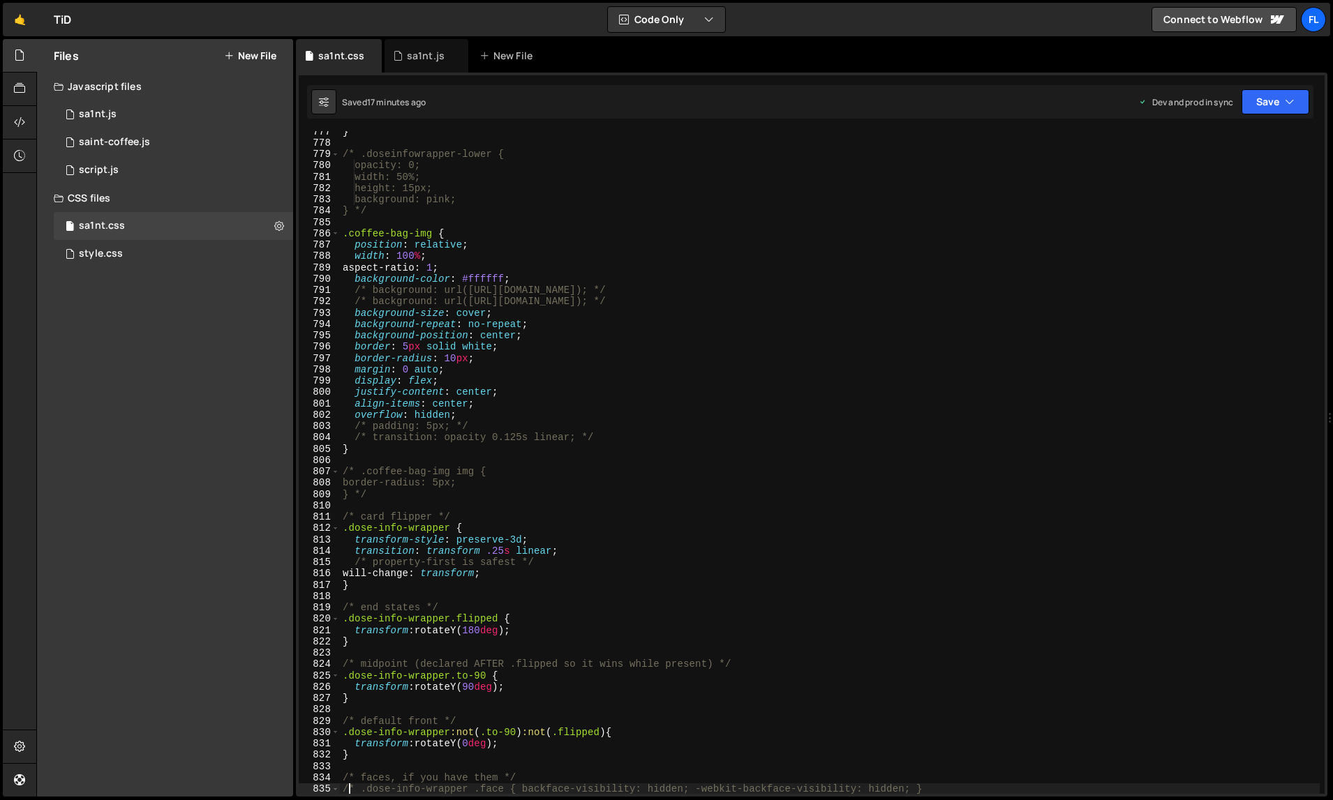
click at [876, 379] on div "} /* .doseinfowrapper-lower { opacity: 0; width: 50%; height: 15px; background:…" at bounding box center [830, 469] width 980 height 687
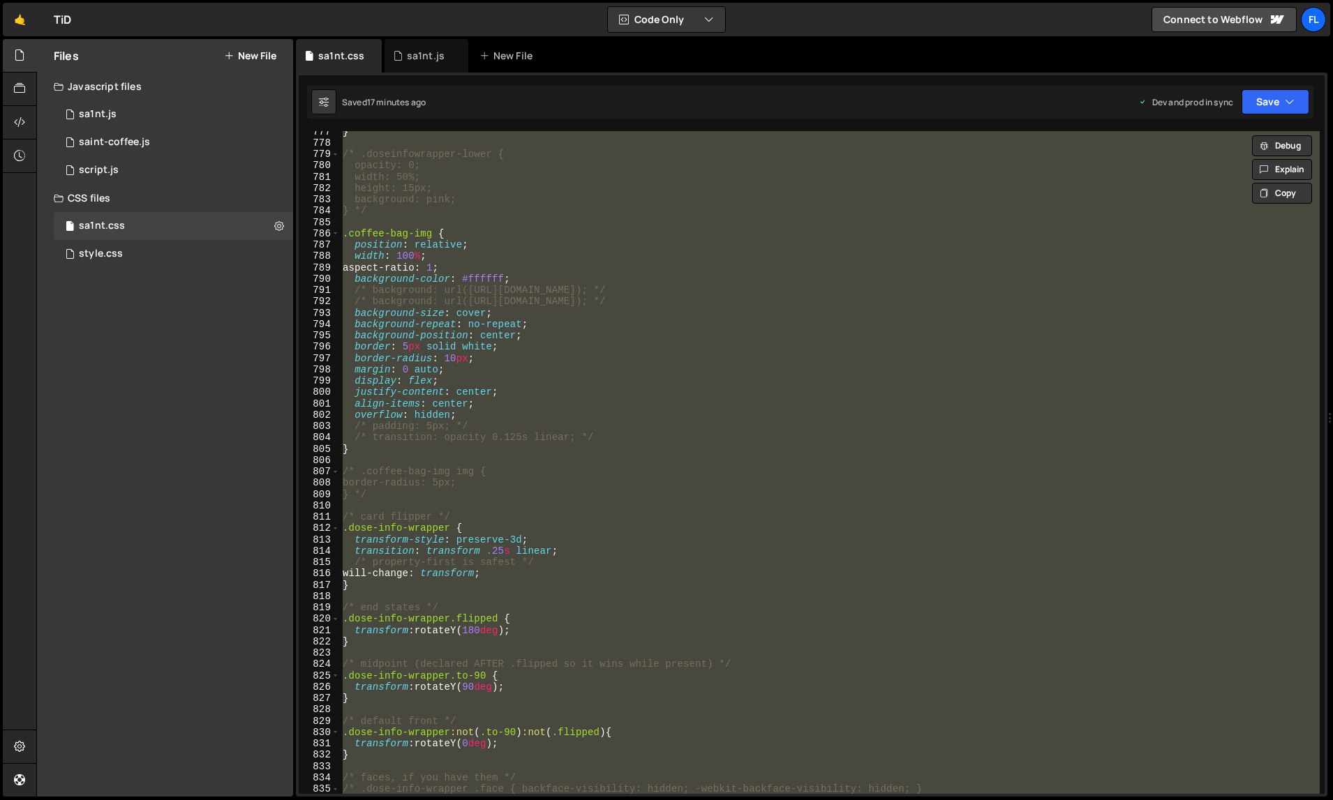
paste textarea
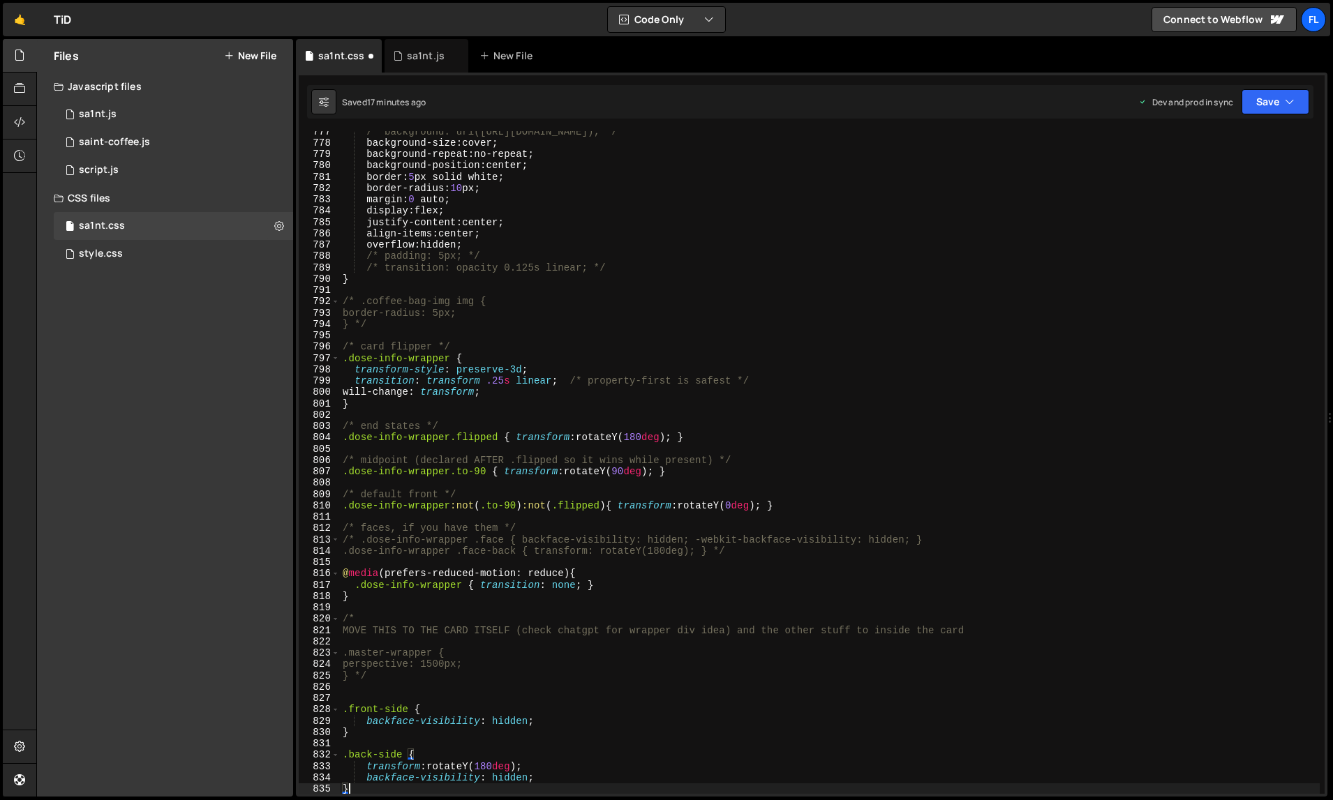
type textarea "/* .dose-info-wrapper .face { backface-visibility: hidden; -webkit-backface-vis…"
